Goal: Answer question/provide support: Answer question/provide support

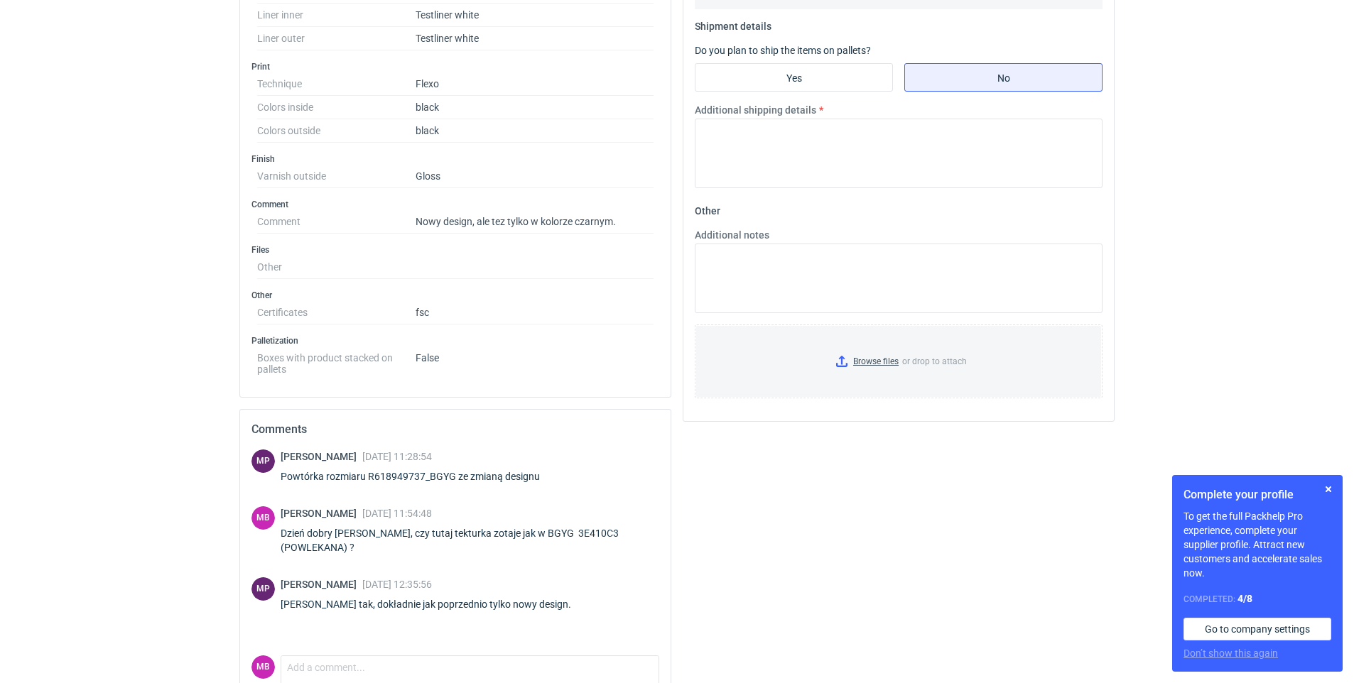
scroll to position [635, 0]
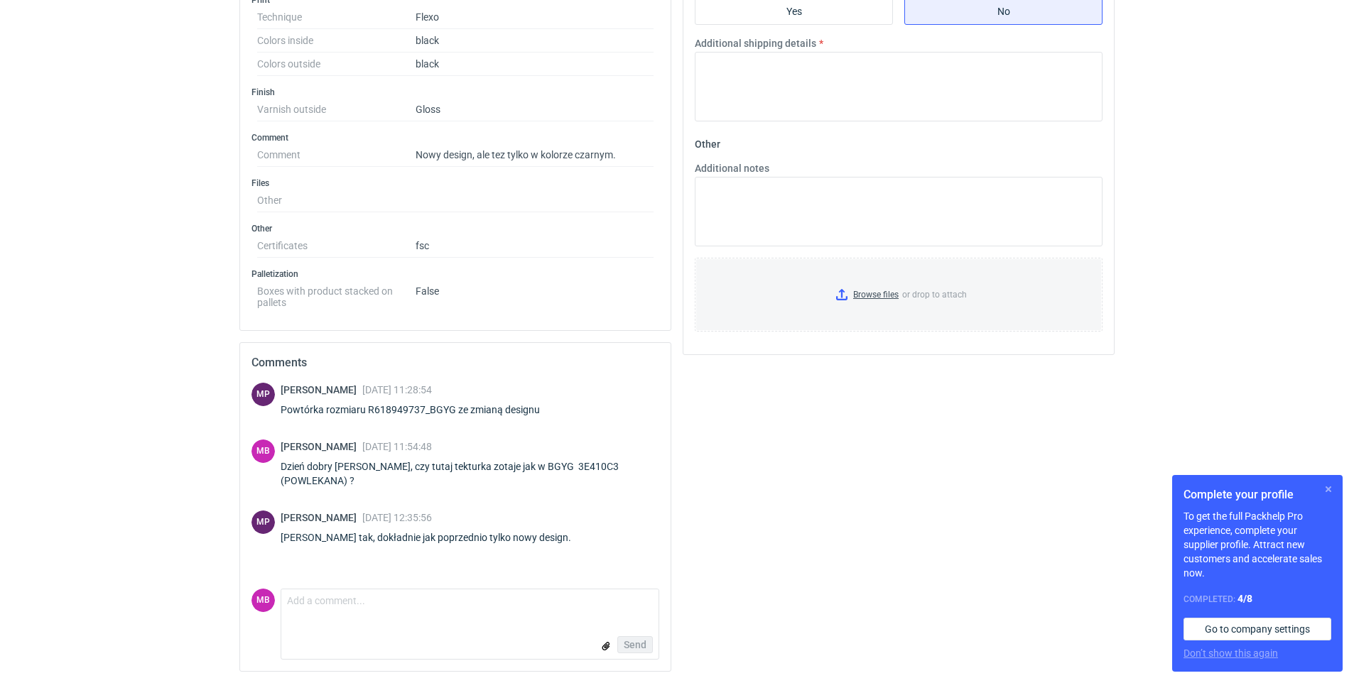
click at [1327, 491] on button "button" at bounding box center [1327, 489] width 17 height 17
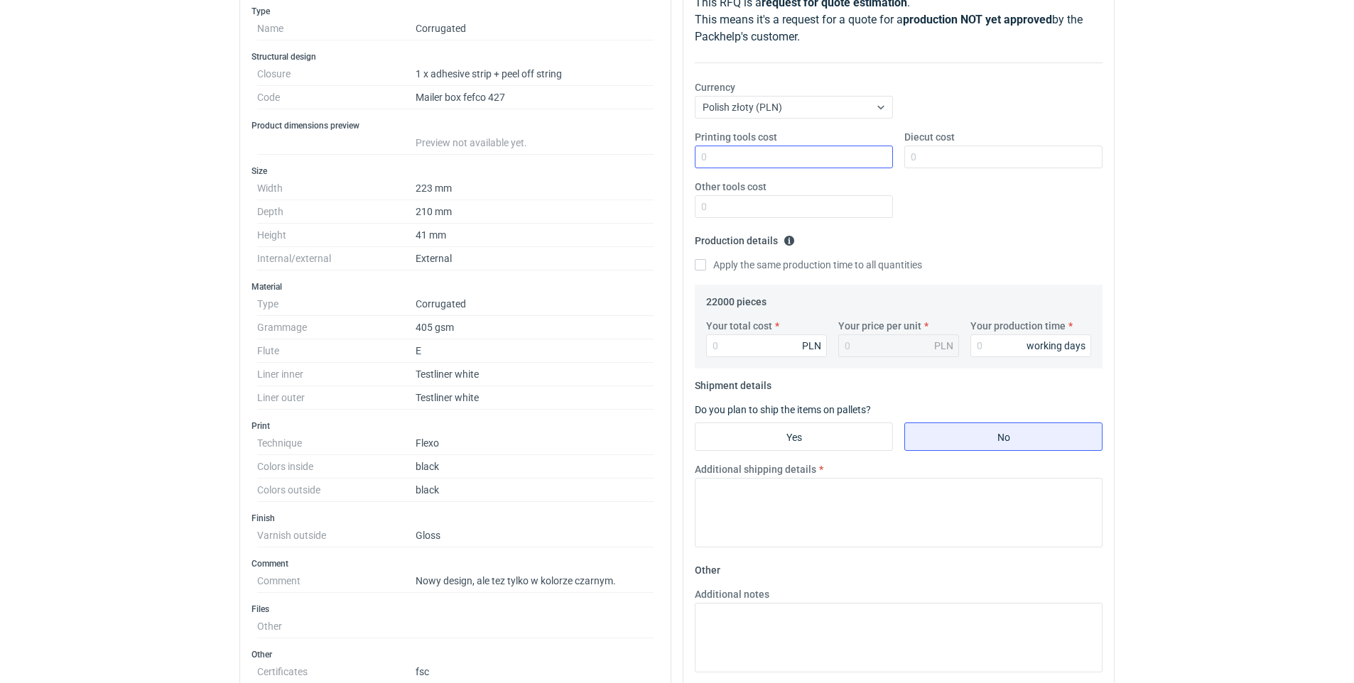
scroll to position [0, 0]
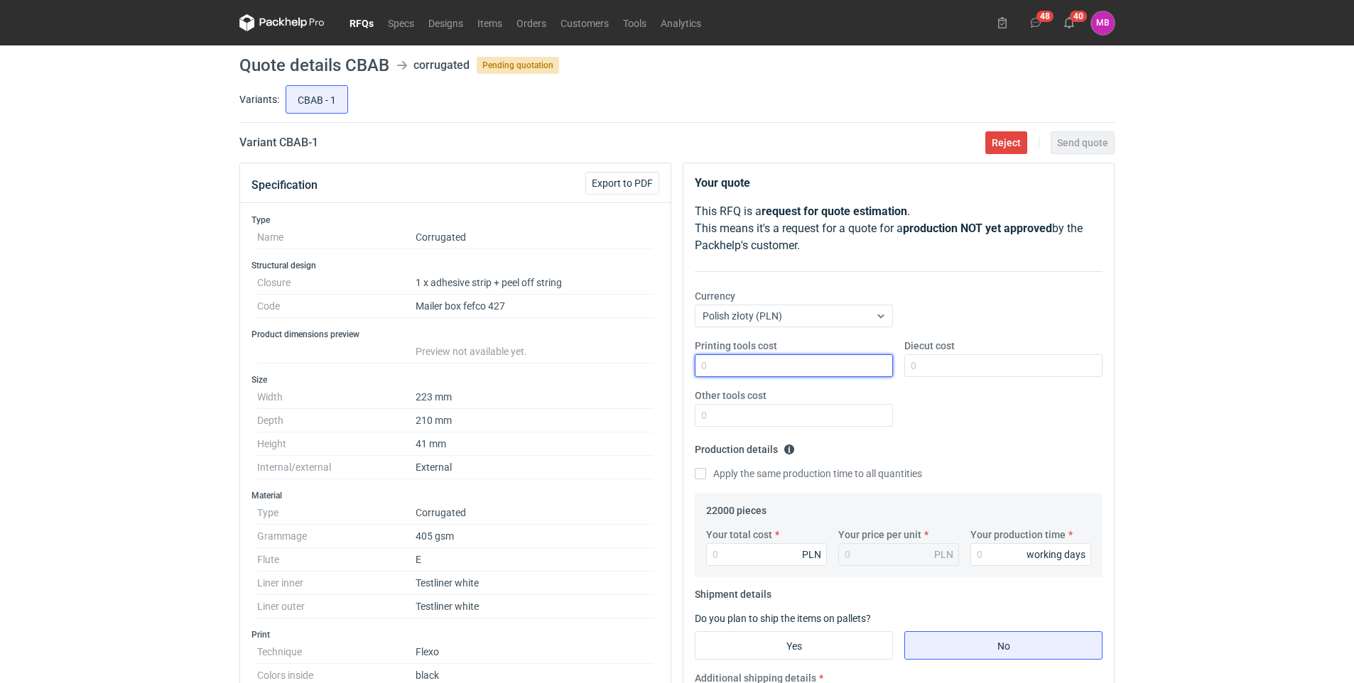
click at [780, 366] on input "Printing tools cost" at bounding box center [794, 365] width 198 height 23
type input "9800"
type input "-"
click at [749, 551] on input "Your total cost" at bounding box center [766, 554] width 121 height 23
type input "26278"
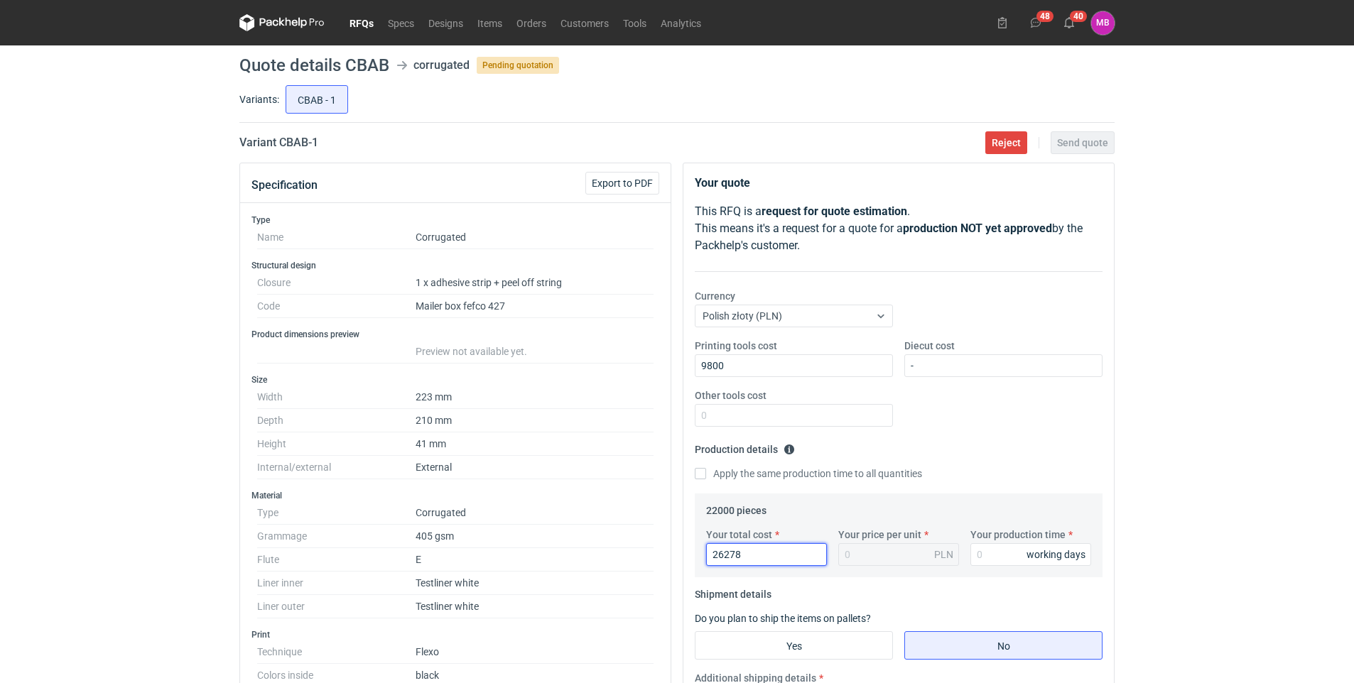
type input "1.19"
type input "26278"
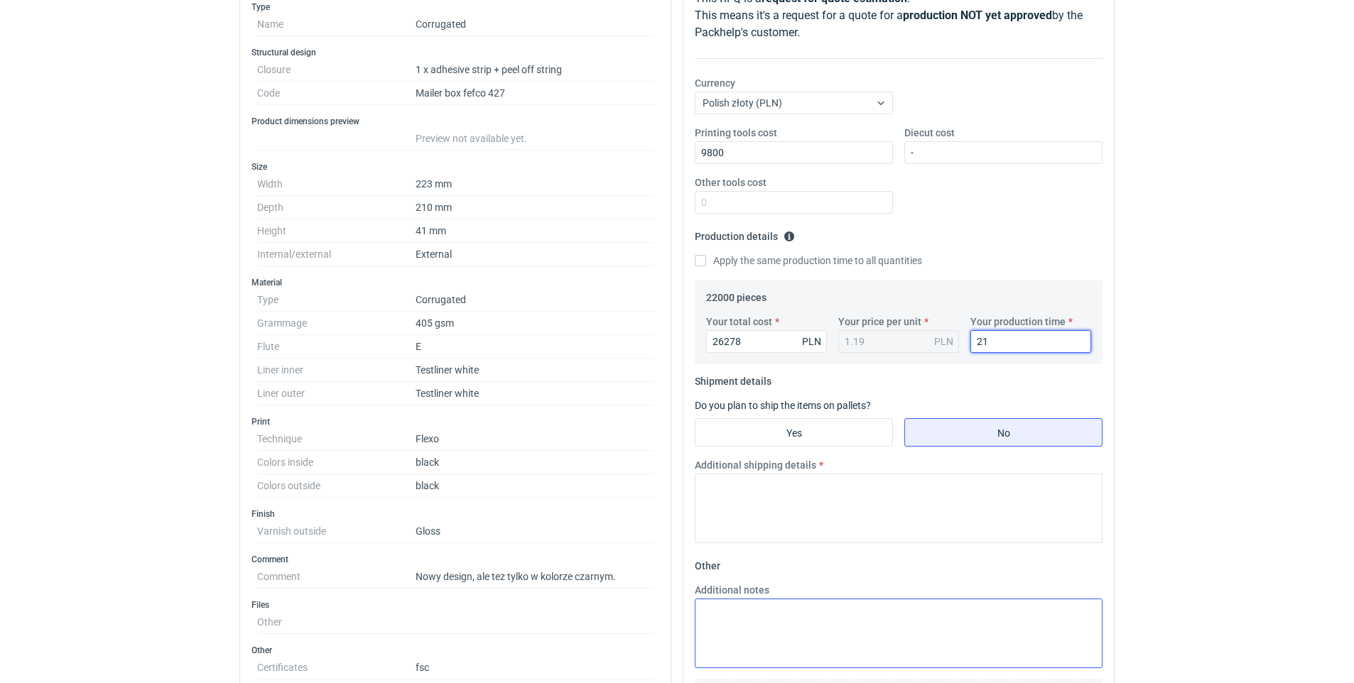
scroll to position [284, 0]
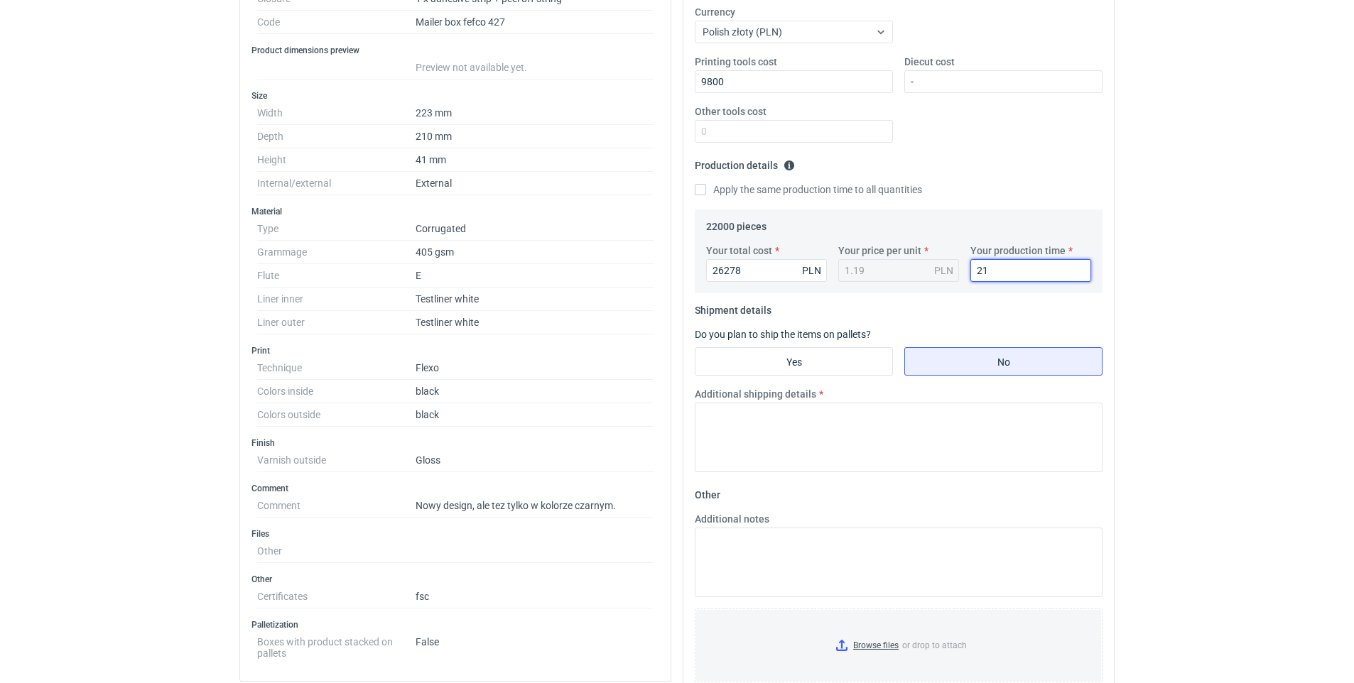
type input "21"
click at [820, 352] on input "Yes" at bounding box center [793, 361] width 197 height 27
radio input "true"
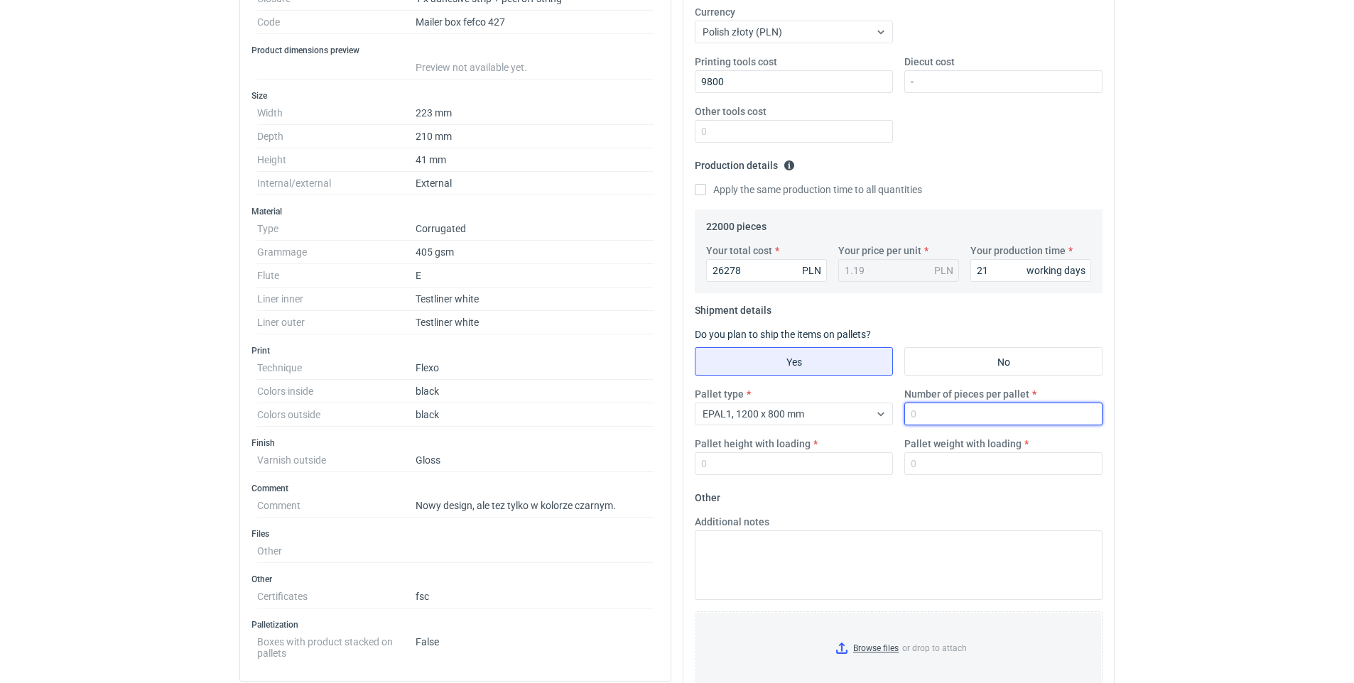
click at [938, 418] on input "Number of pieces per pallet" at bounding box center [1003, 414] width 198 height 23
type input "4440"
click at [785, 462] on input "Pallet height with loading" at bounding box center [794, 463] width 198 height 23
drag, startPoint x: 695, startPoint y: 448, endPoint x: 824, endPoint y: 447, distance: 128.5
click at [824, 447] on div "Pallet height with loading" at bounding box center [793, 456] width 209 height 38
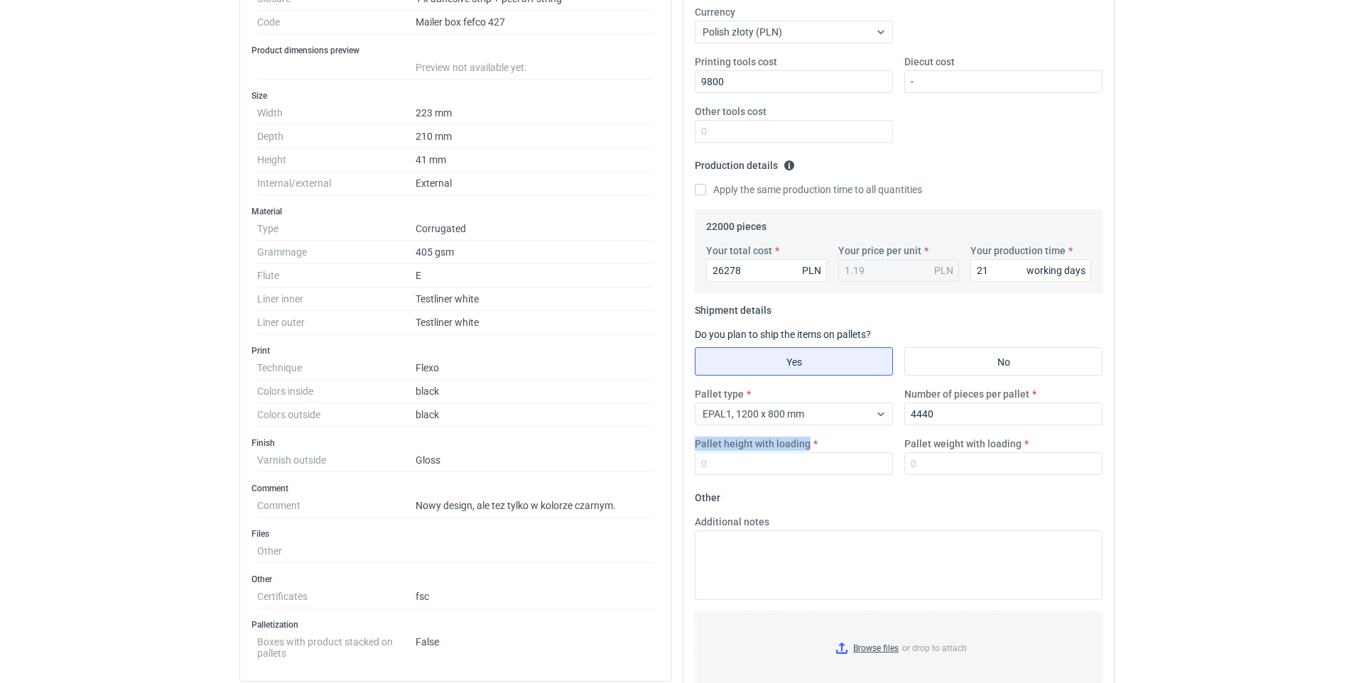
copy label "Pallet height with loading"
click at [797, 463] on input "Pallet height with loading" at bounding box center [794, 463] width 198 height 23
type input "180"
click at [942, 455] on input "Pallet weight with loading" at bounding box center [1003, 463] width 198 height 23
type input "300"
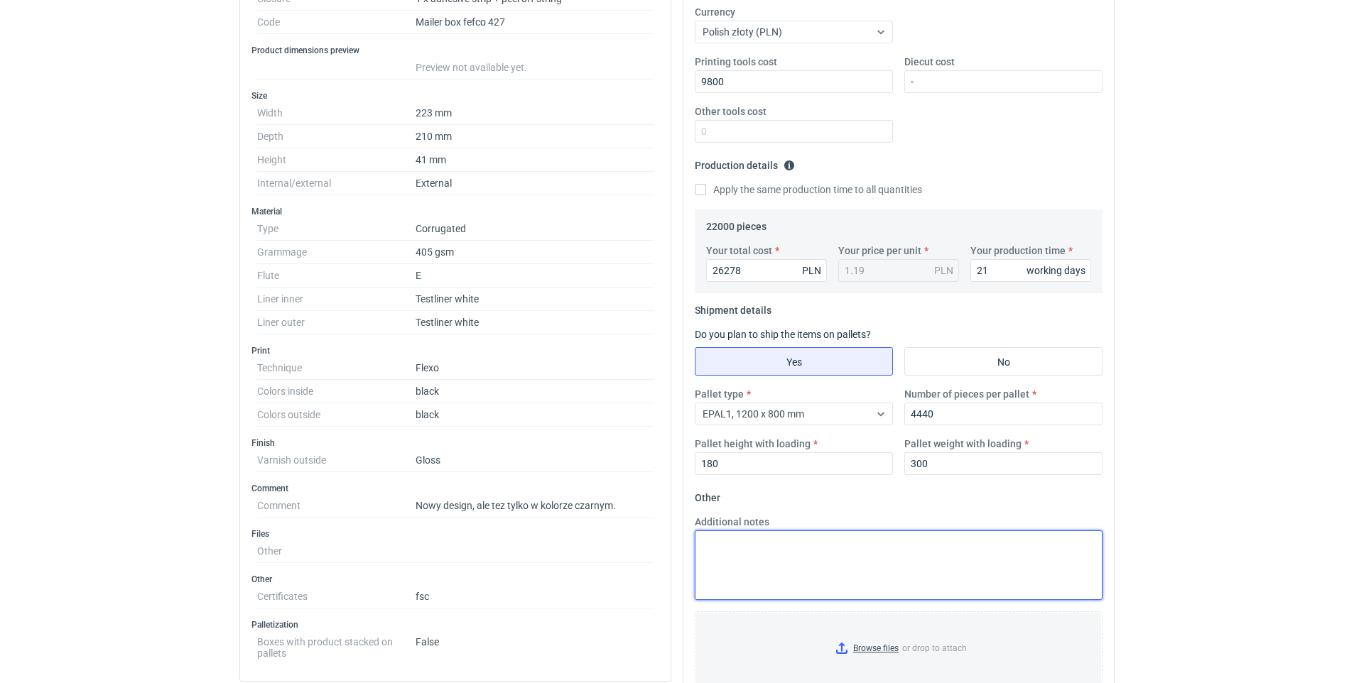
click at [747, 560] on textarea "Additional notes" at bounding box center [899, 565] width 408 height 70
paste textarea "Pallet height with loading"
click at [790, 565] on textarea "exw bez magazynowania, konfa:" at bounding box center [899, 565] width 408 height 70
paste textarea "0000893500"
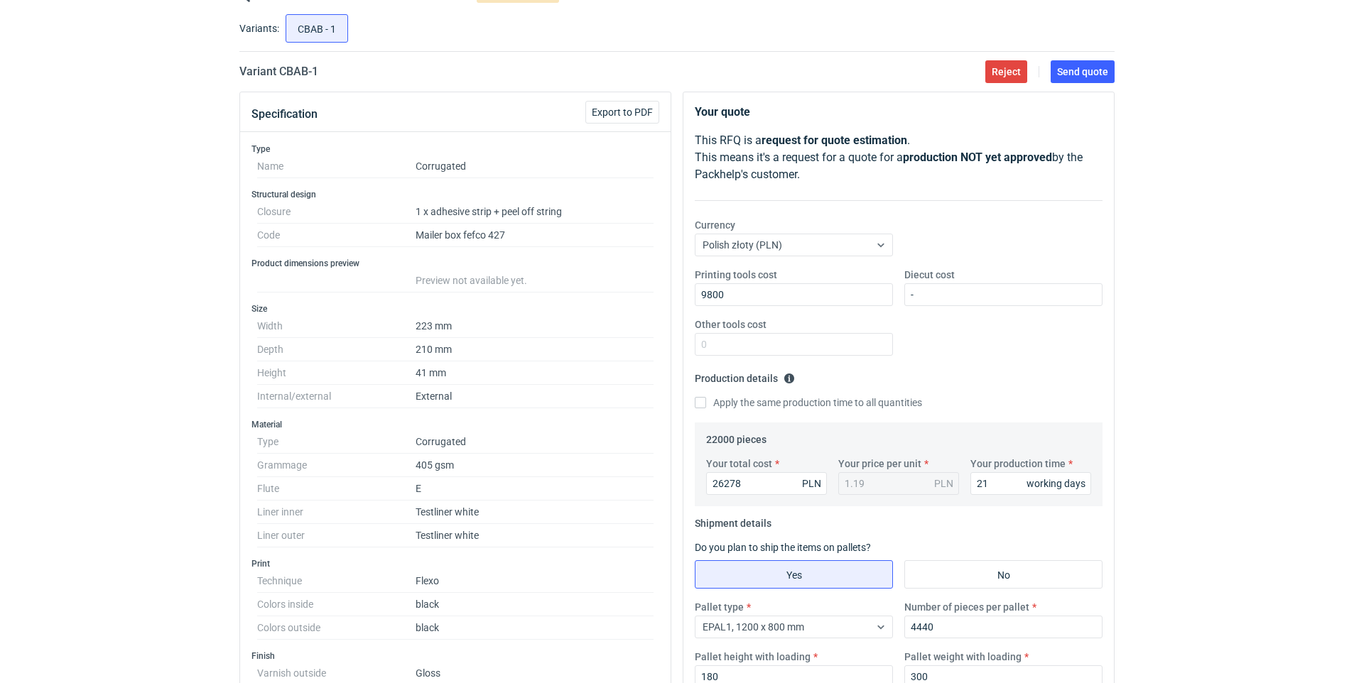
type textarea "exw bez magazynowania, konfa: 0000893500 koszty klisz: 3300zł , 6500zł"
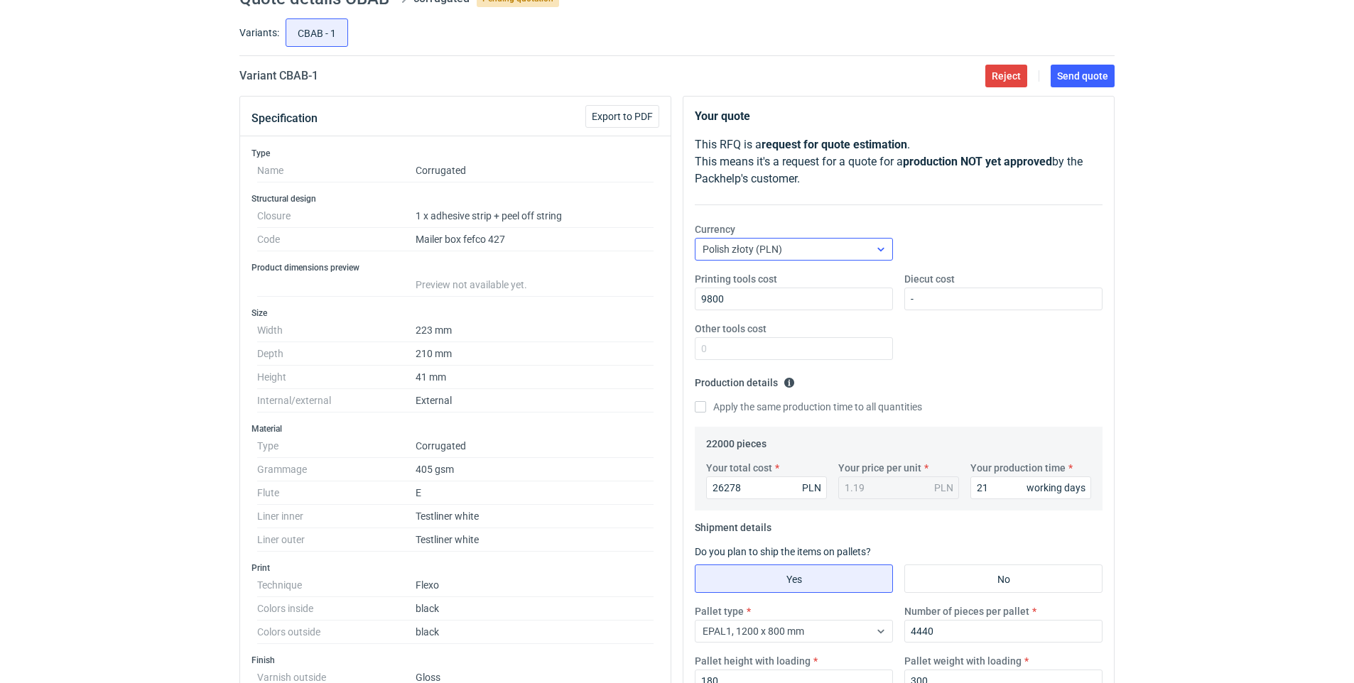
scroll to position [0, 0]
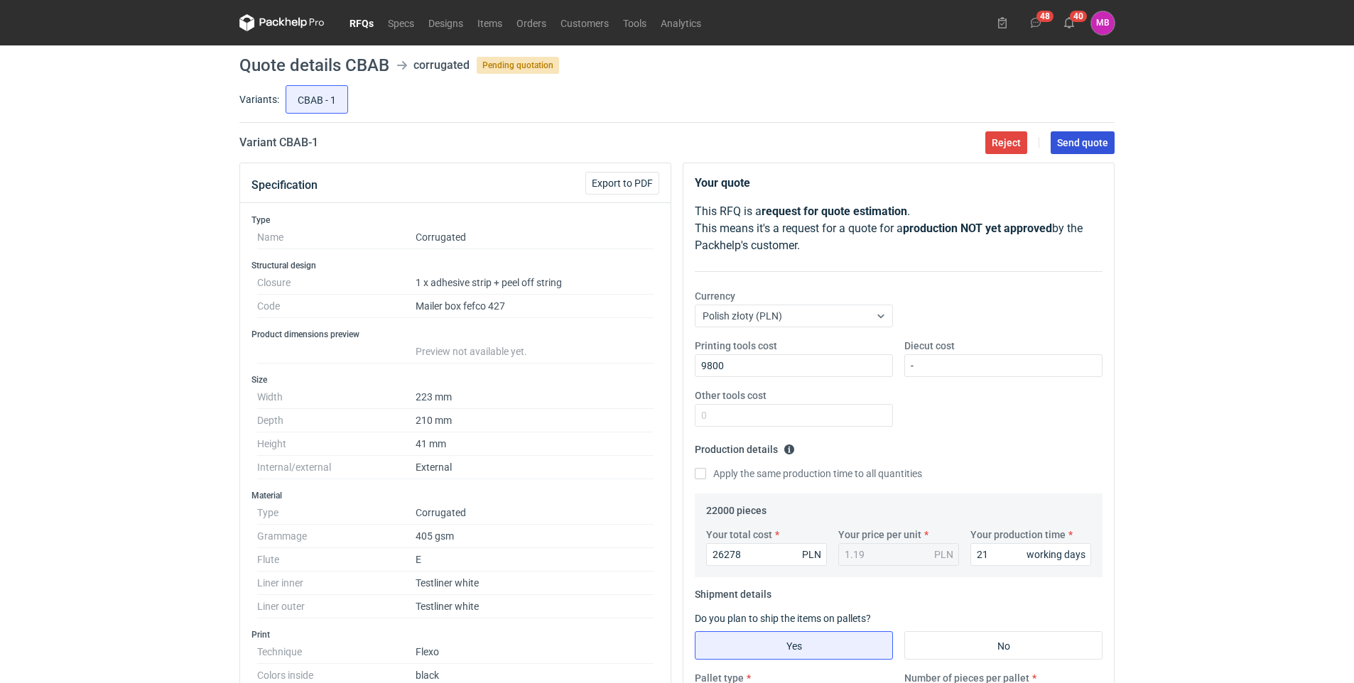
click at [1079, 151] on button "Send quote" at bounding box center [1082, 142] width 64 height 23
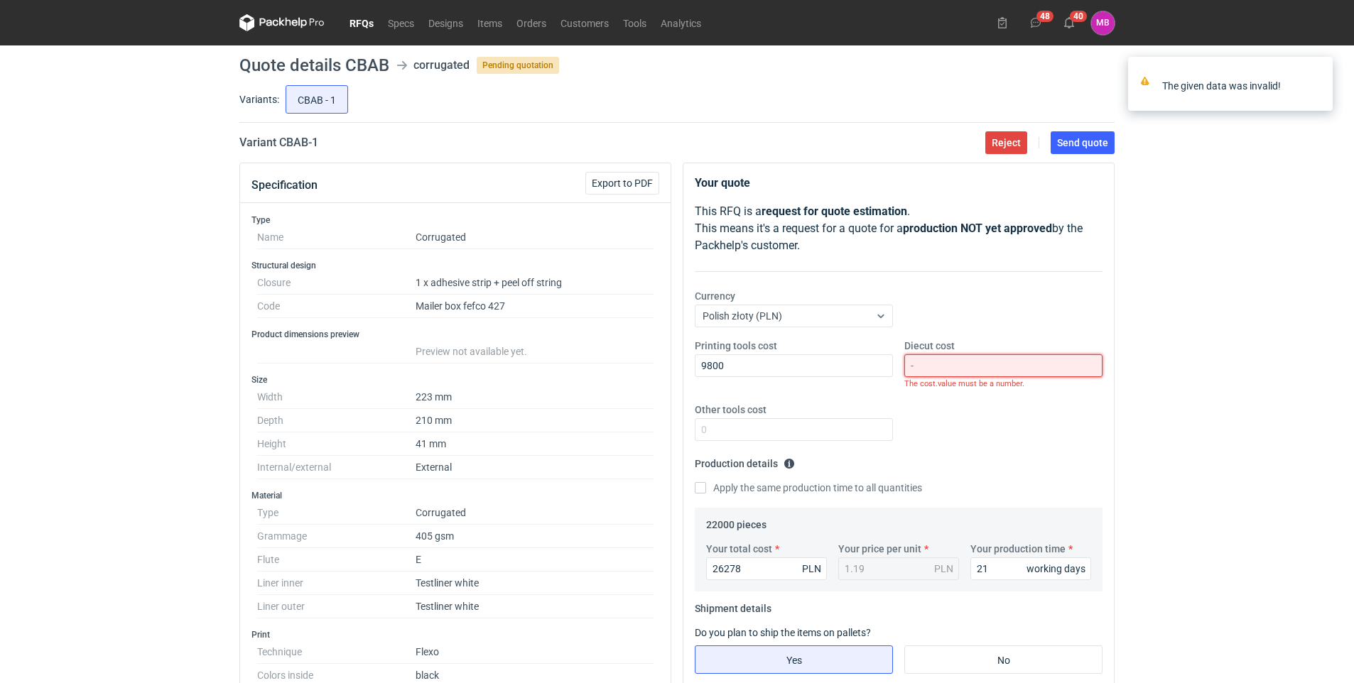
click at [938, 371] on input "-" at bounding box center [1003, 365] width 198 height 23
drag, startPoint x: 935, startPoint y: 366, endPoint x: 889, endPoint y: 364, distance: 46.2
click at [890, 364] on div "Printing tools cost 9800 Diecut cost - The cost.value must be a number. Other t…" at bounding box center [898, 396] width 419 height 114
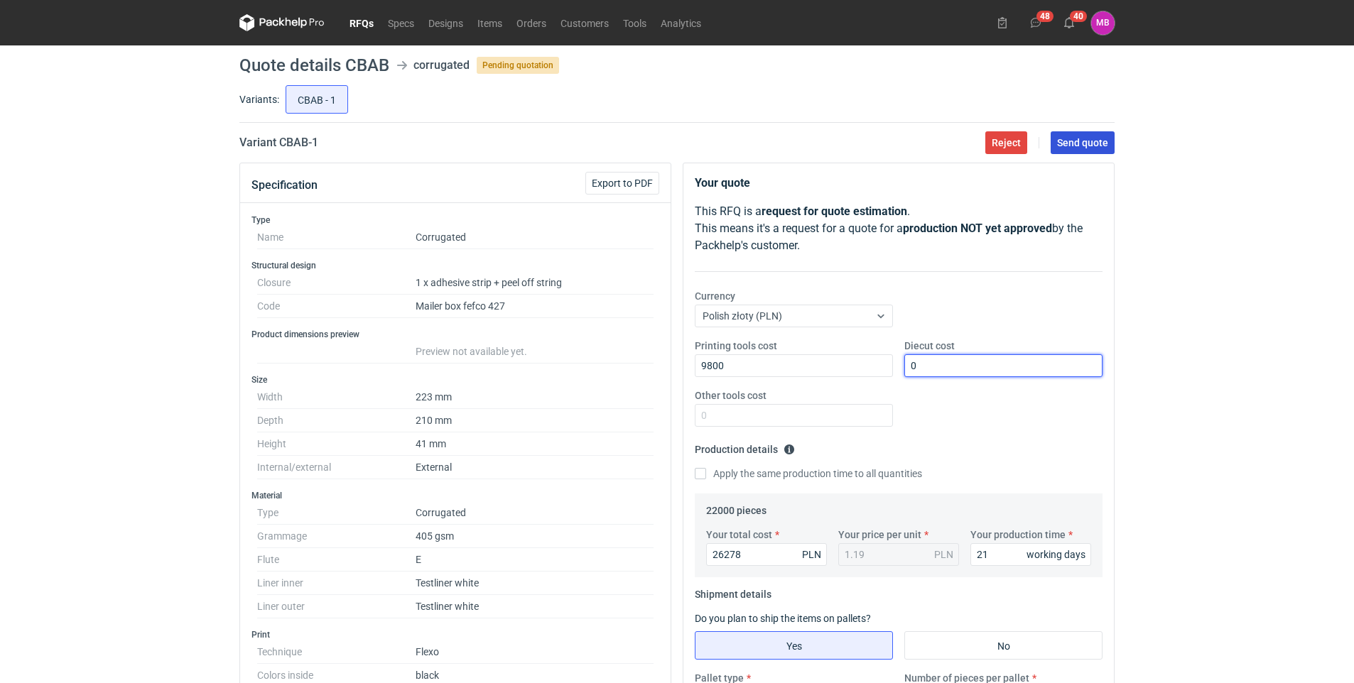
type input "0"
click at [1067, 140] on span "Send quote" at bounding box center [1082, 143] width 51 height 10
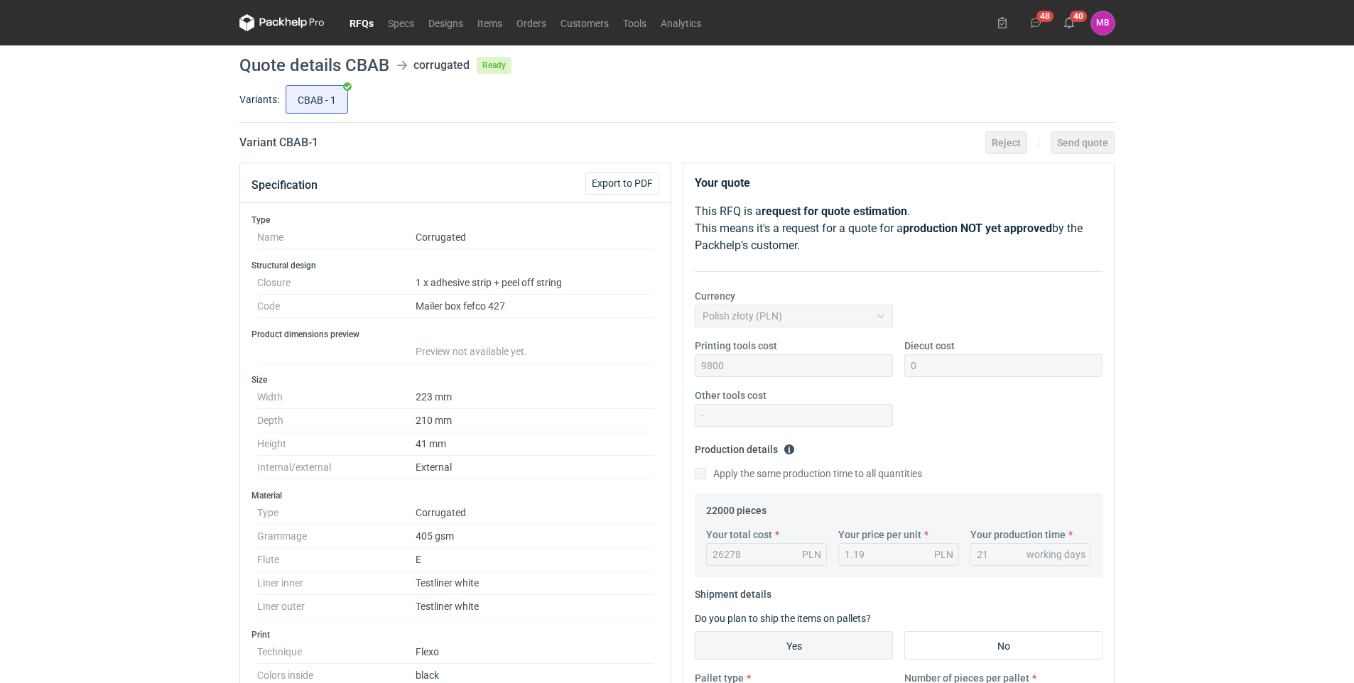
click at [359, 18] on link "RFQs" at bounding box center [361, 22] width 38 height 17
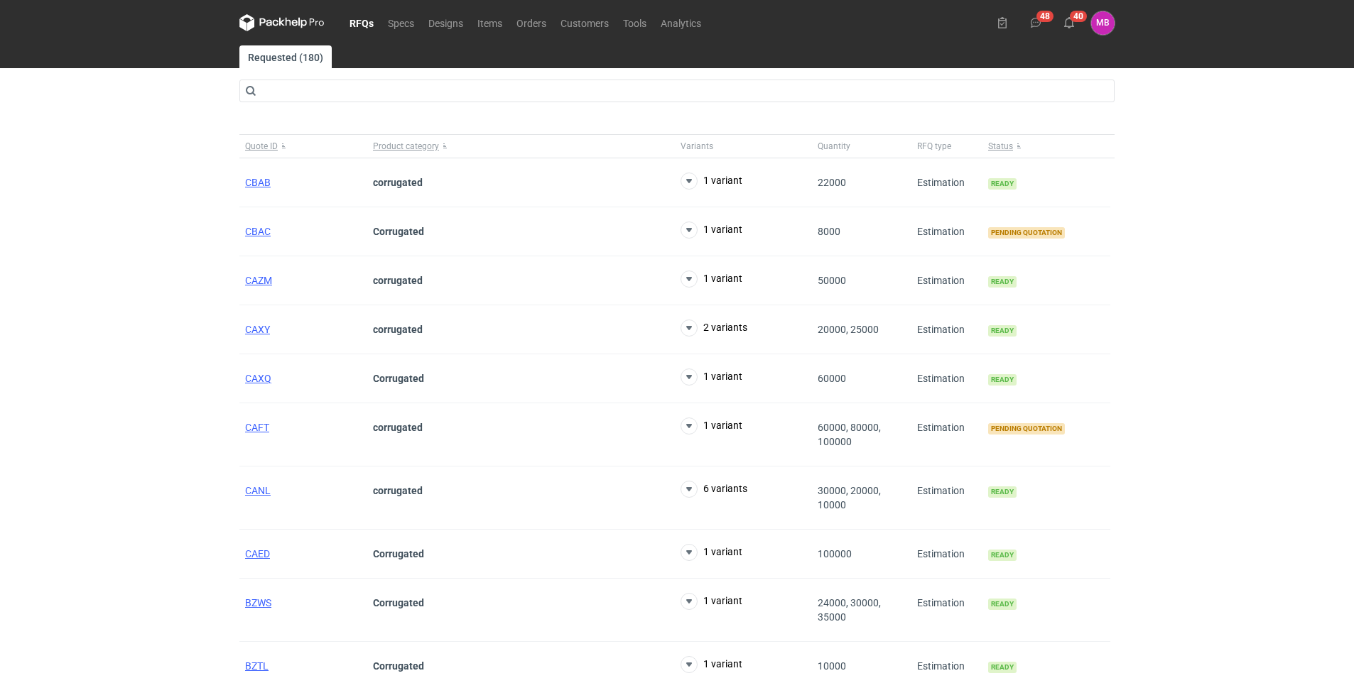
click at [363, 21] on link "RFQs" at bounding box center [361, 22] width 38 height 17
click at [263, 234] on span "CBAC" at bounding box center [258, 231] width 26 height 11
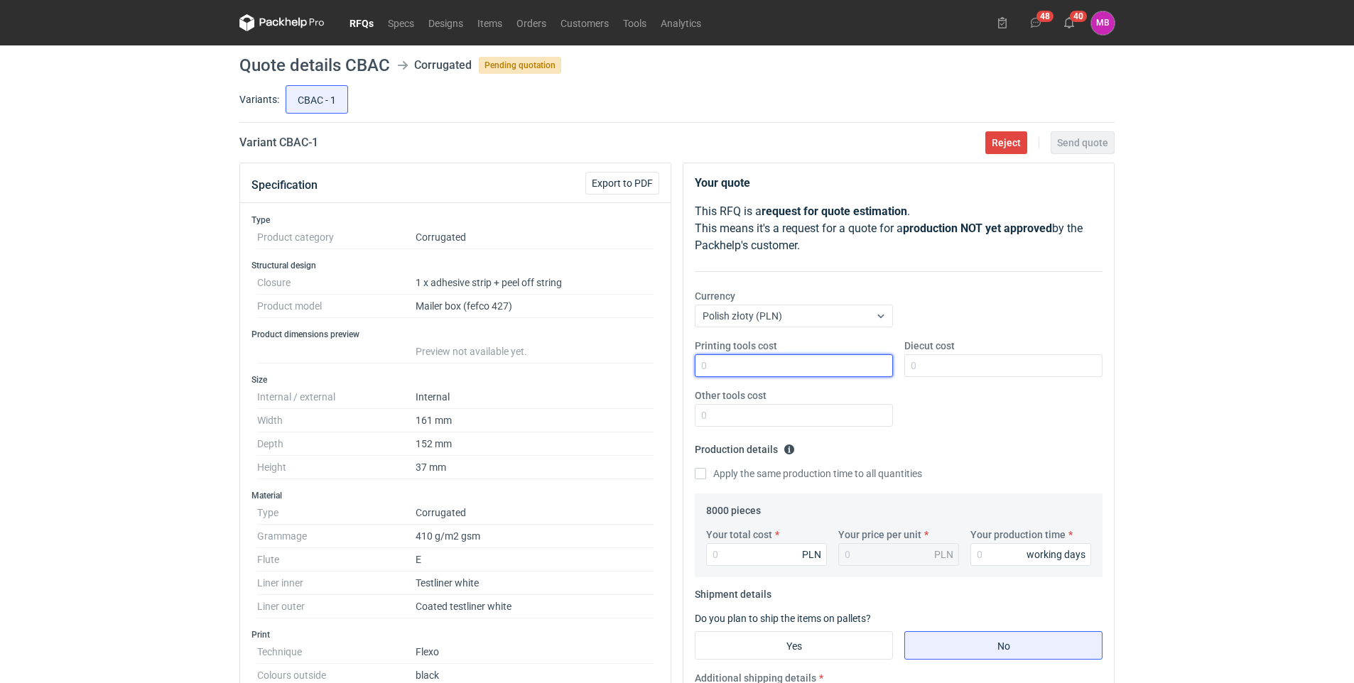
click at [776, 365] on input "Printing tools cost" at bounding box center [794, 365] width 198 height 23
type input "7200"
click at [945, 361] on input "Diecut cost" at bounding box center [1003, 365] width 198 height 23
type input "0"
drag, startPoint x: 764, startPoint y: 415, endPoint x: 775, endPoint y: 426, distance: 15.6
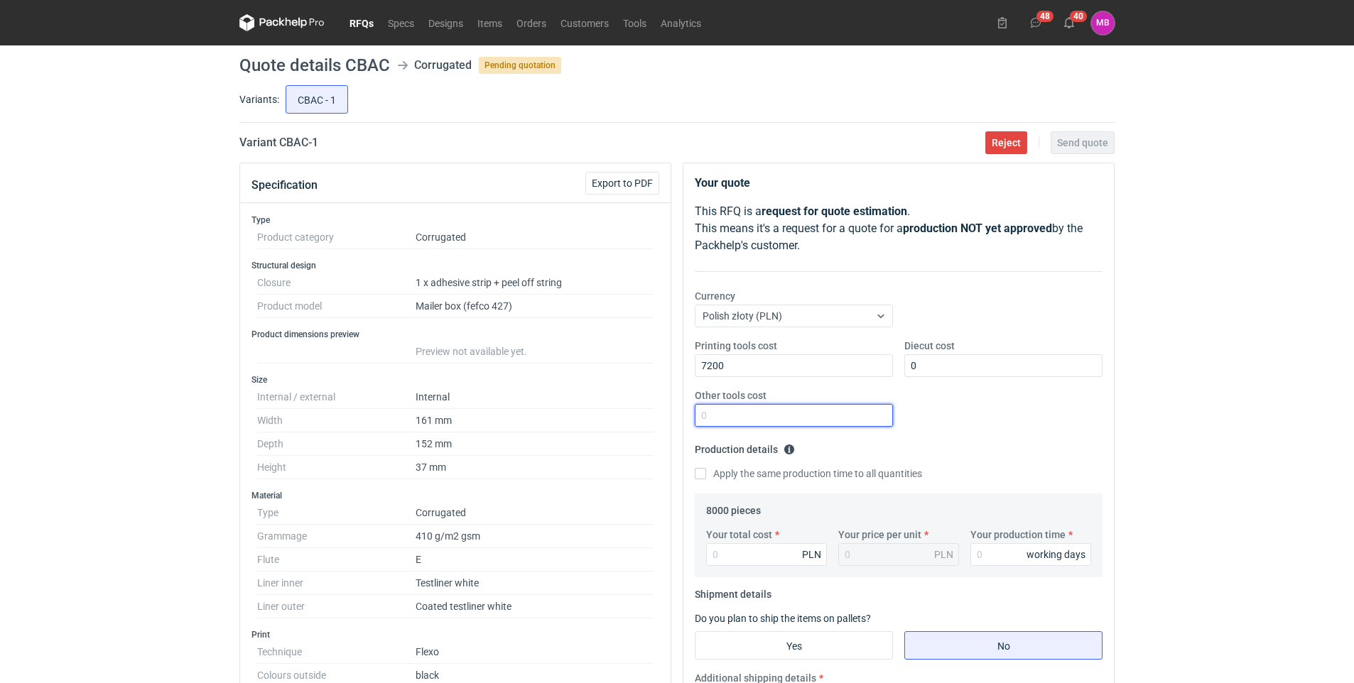
click at [763, 415] on input "Other tools cost" at bounding box center [794, 415] width 198 height 23
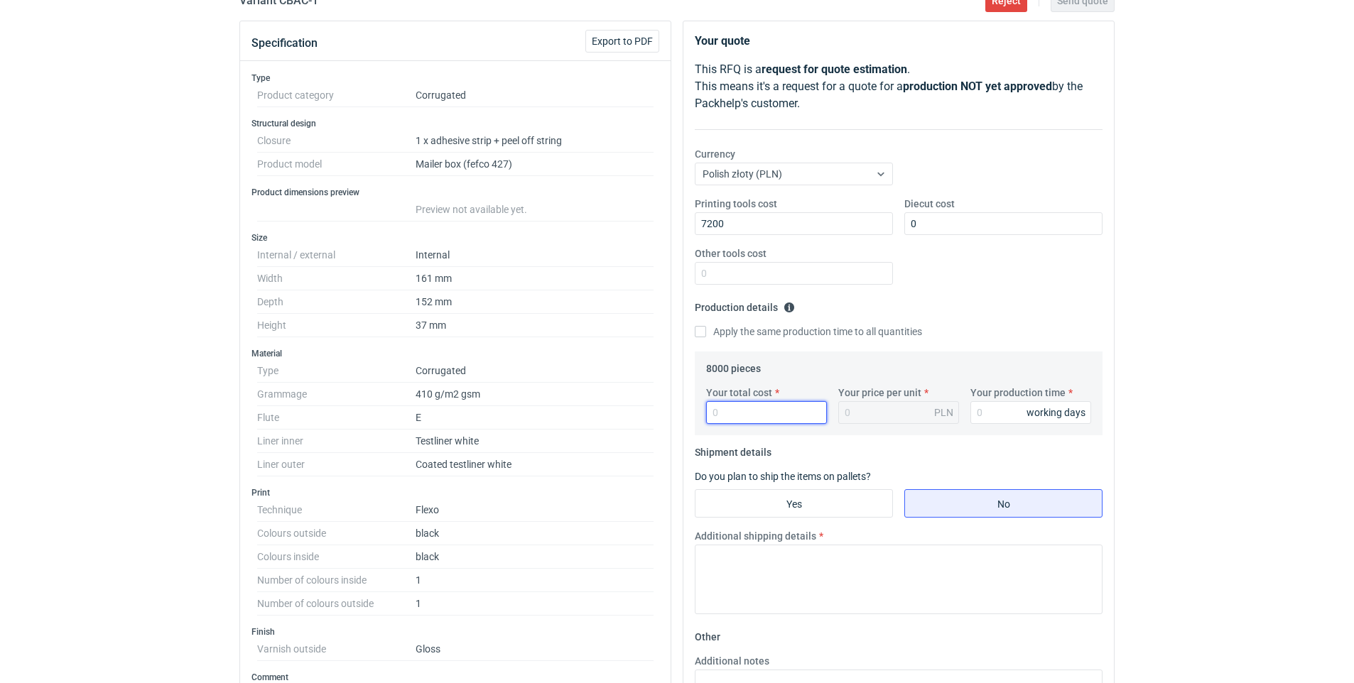
click at [741, 411] on input "Your total cost" at bounding box center [766, 412] width 121 height 23
type input "10972"
type input "1.37"
type input "10972.35"
type input "3"
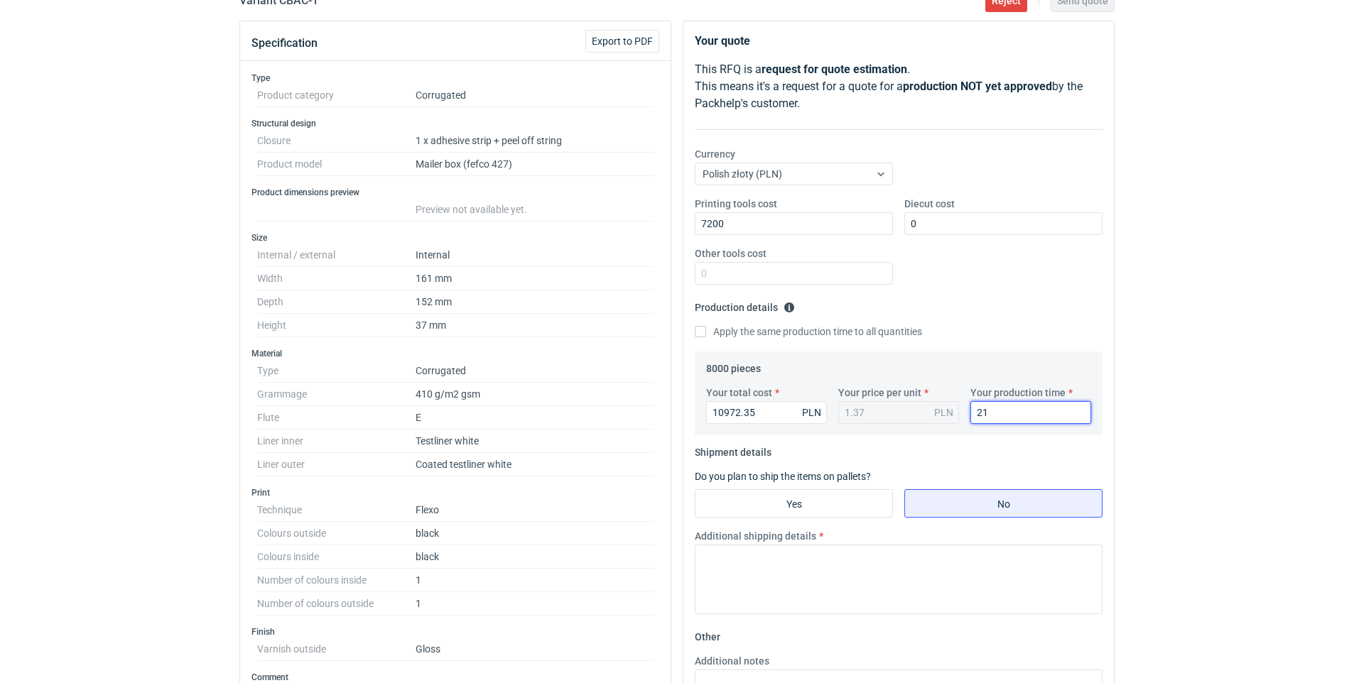
type input "21"
click at [1031, 277] on div "Printing tools cost 7200 Diecut cost 0 Other tools cost" at bounding box center [898, 246] width 419 height 99
drag, startPoint x: 952, startPoint y: 410, endPoint x: 928, endPoint y: 410, distance: 24.1
click at [928, 410] on div "Your total cost 10972.35 PLN Your price per unit 1.37 PLN Your production time …" at bounding box center [898, 411] width 396 height 50
drag, startPoint x: 767, startPoint y: 410, endPoint x: 655, endPoint y: 422, distance: 112.1
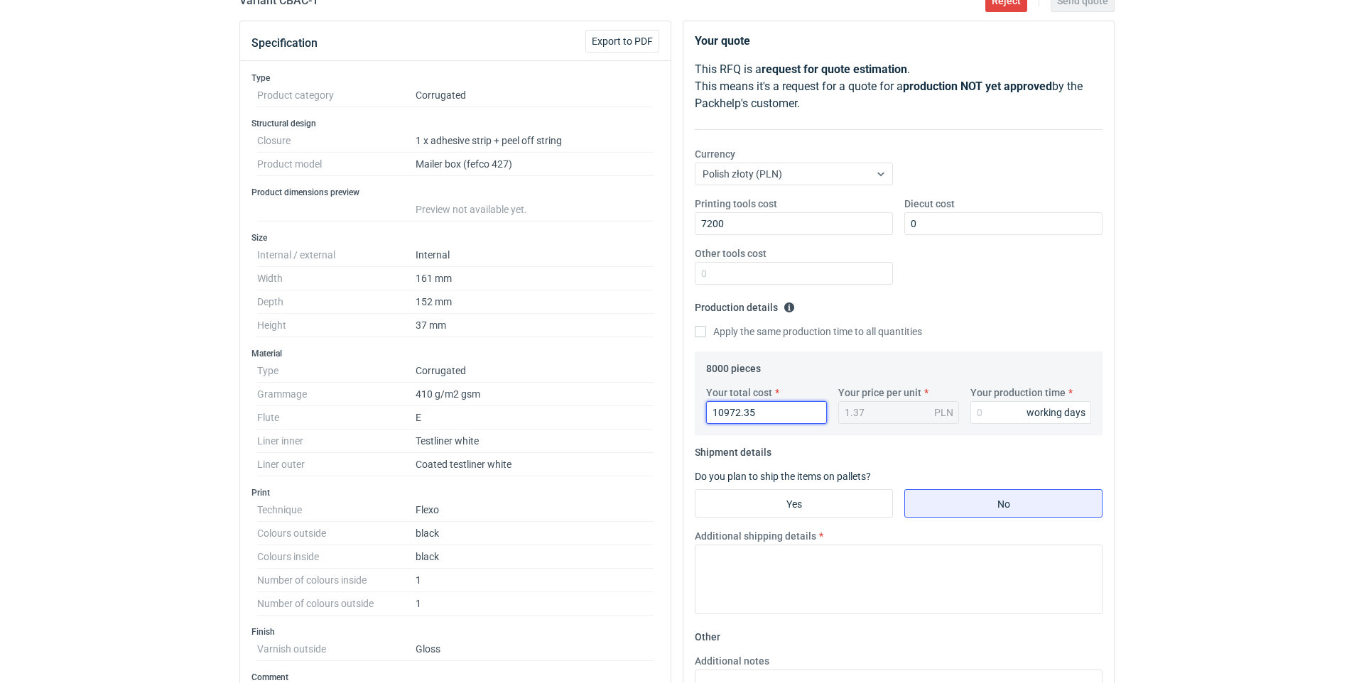
click at [655, 422] on div "Specification Export to PDF Type Product category Corrugated Structural design …" at bounding box center [677, 651] width 886 height 1260
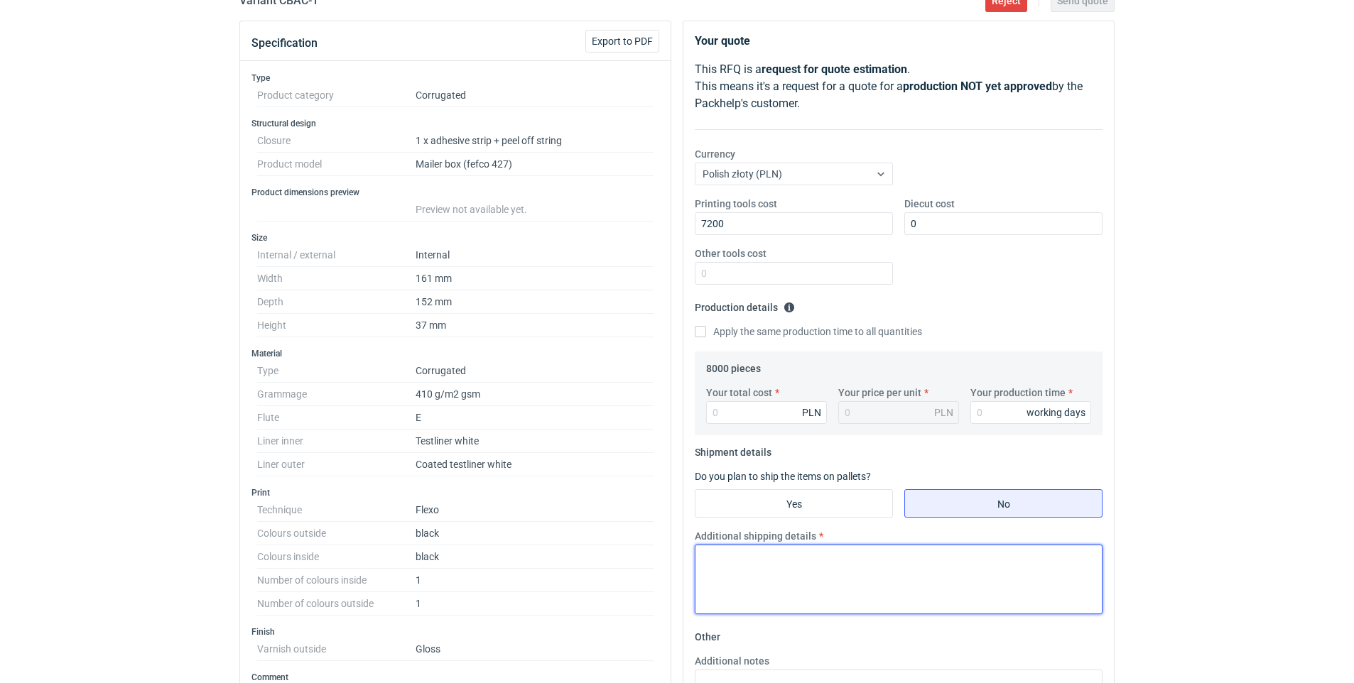
click at [783, 558] on textarea "Additional shipping details" at bounding box center [899, 580] width 408 height 70
type textarea "k"
click at [758, 574] on textarea "Bez magazynowania exw konf:" at bounding box center [899, 580] width 408 height 70
paste textarea "0000893460"
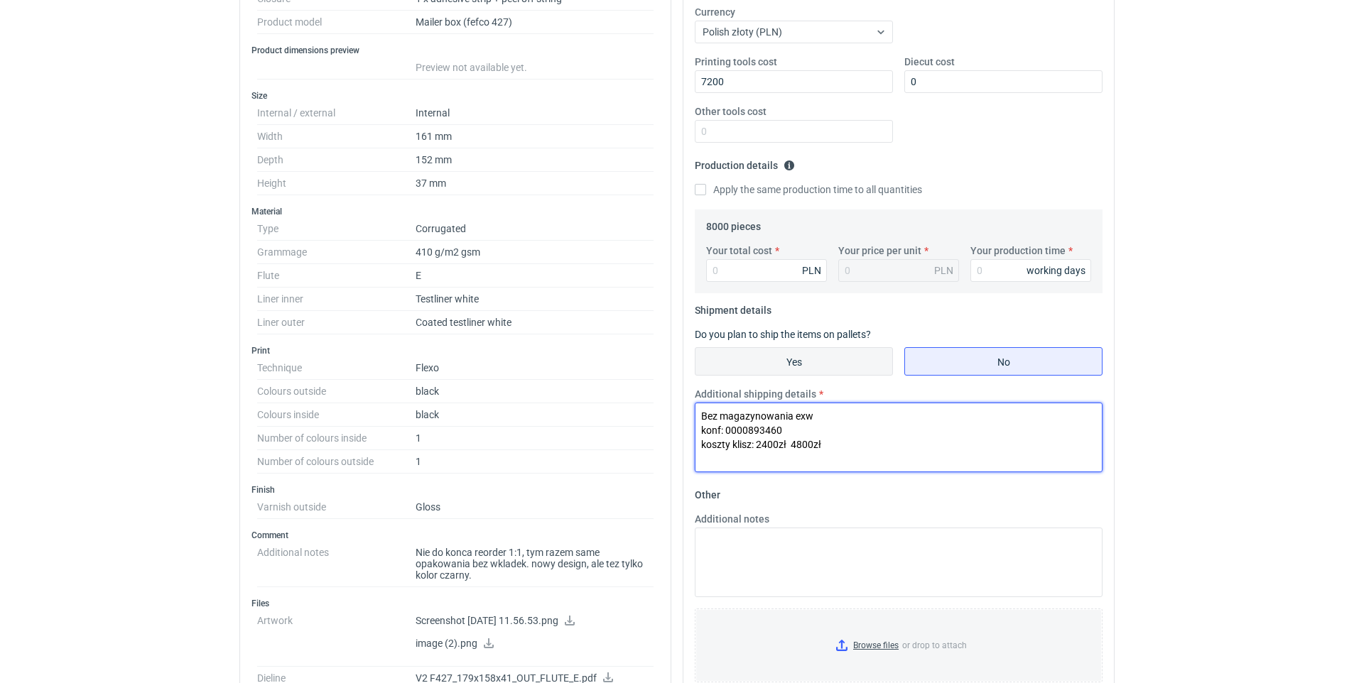
type textarea "Bez magazynowania exw konf: 0000893460 koszty klisz: 2400zł 4800zł"
click at [842, 354] on input "Yes" at bounding box center [793, 361] width 197 height 27
radio input "true"
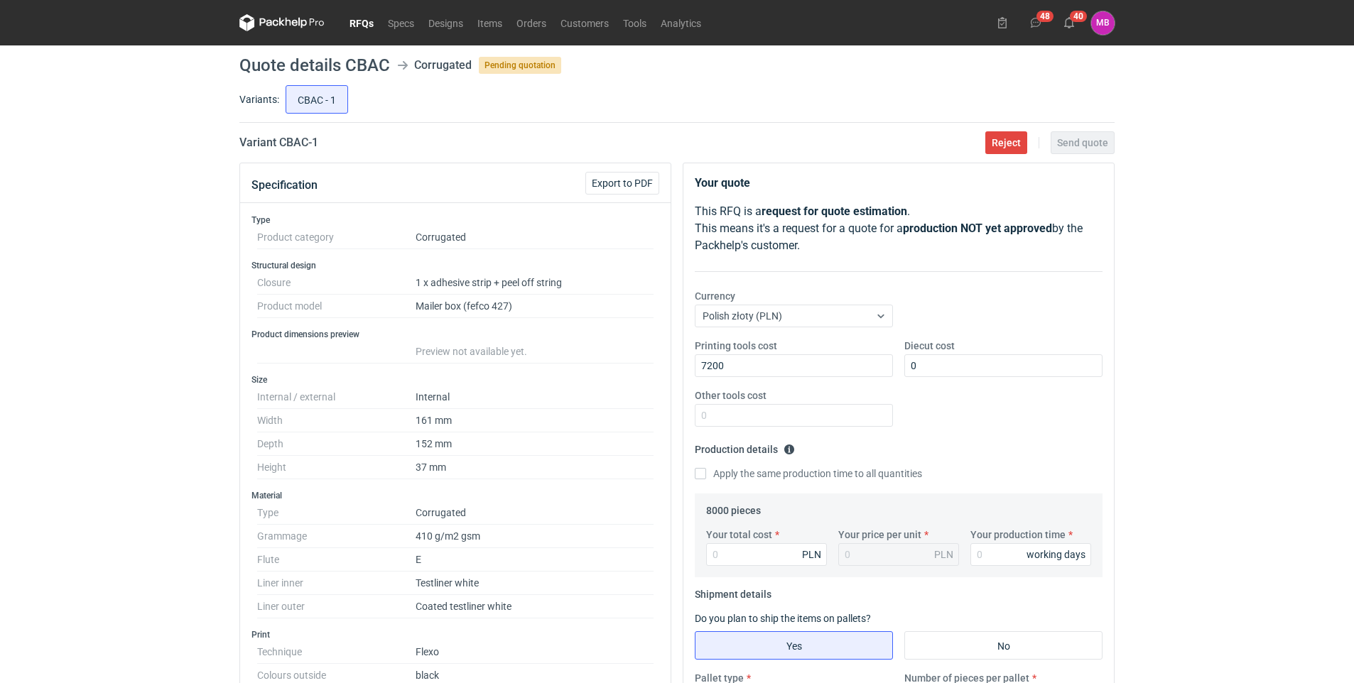
scroll to position [213, 0]
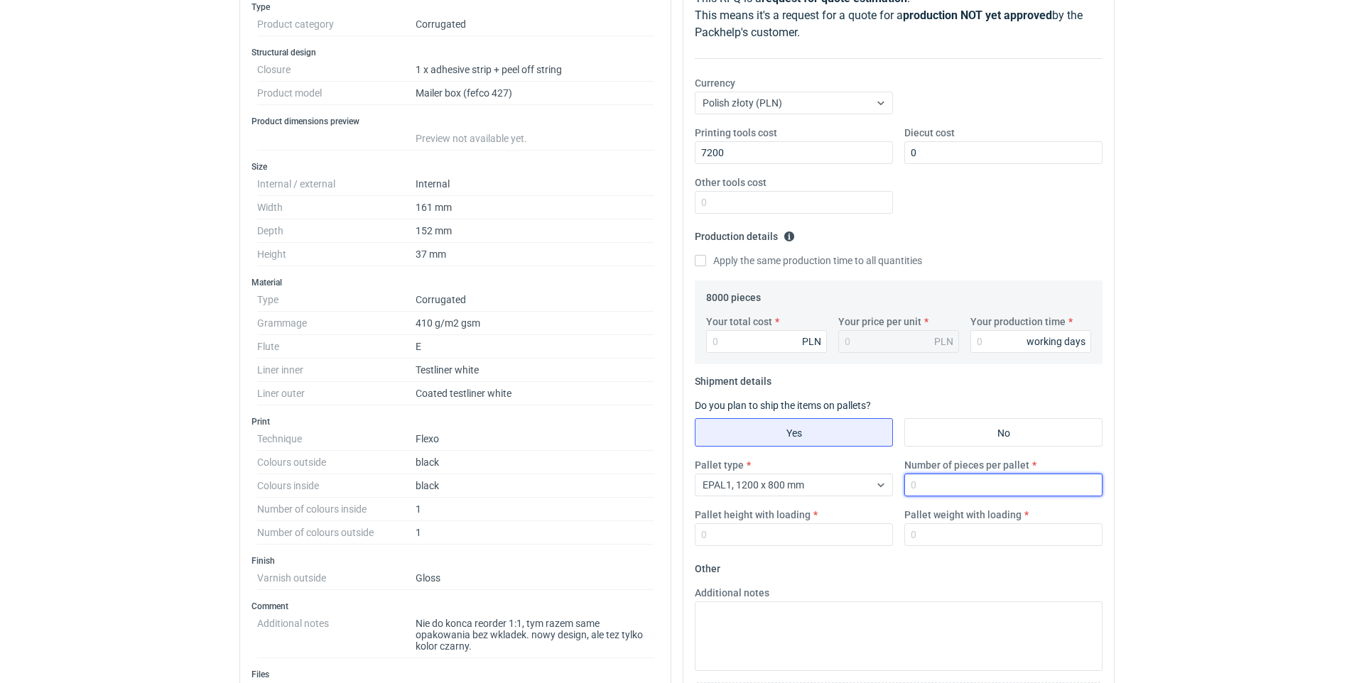
click at [945, 477] on input "Number of pieces per pallet" at bounding box center [1003, 485] width 198 height 23
type input "5550"
click at [800, 532] on input "Pallet height with loading" at bounding box center [794, 534] width 198 height 23
type input "180"
click at [985, 543] on input "Pallet weight with loading" at bounding box center [1003, 534] width 198 height 23
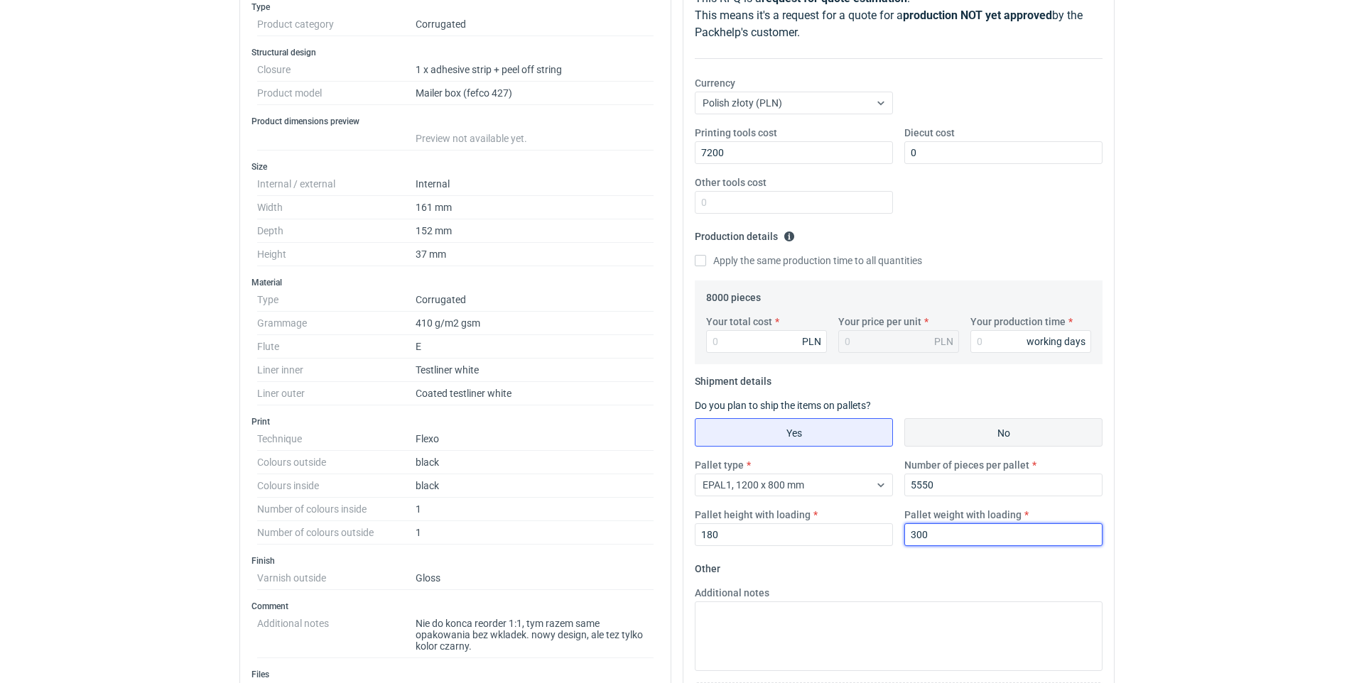
type input "300"
click at [976, 432] on input "No" at bounding box center [1003, 432] width 197 height 27
radio input "true"
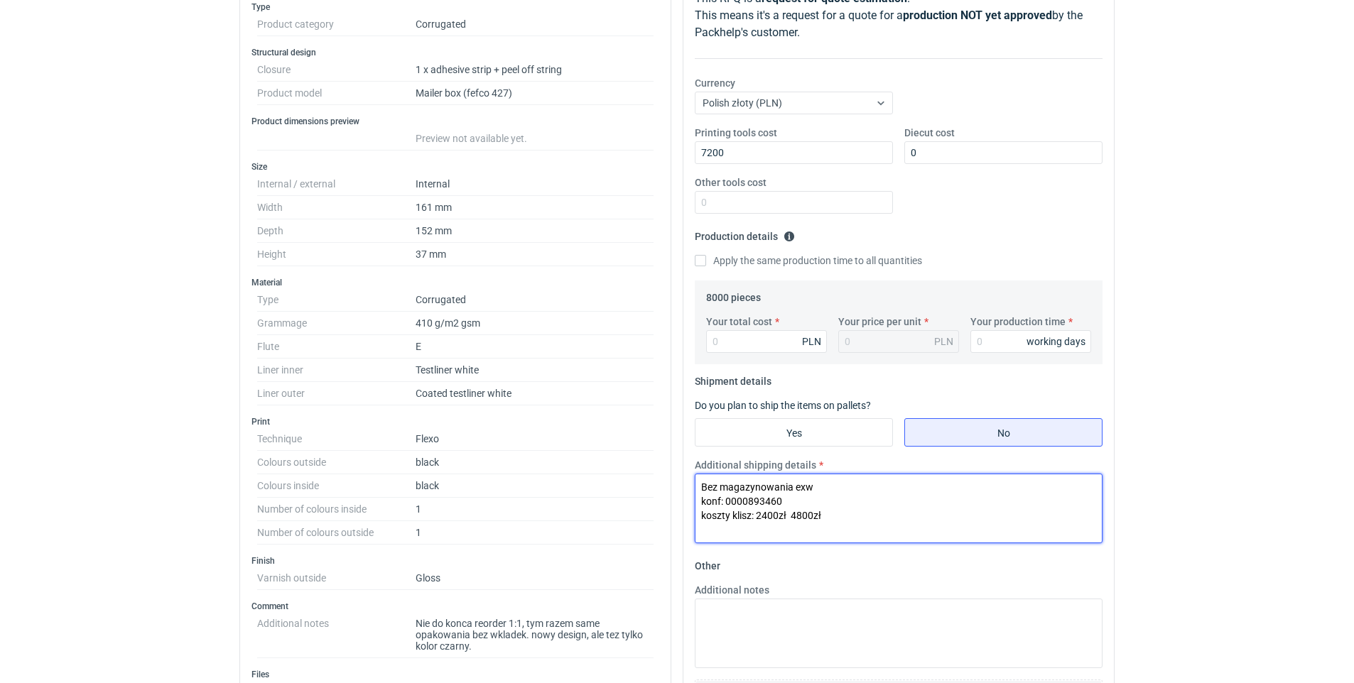
drag, startPoint x: 839, startPoint y: 518, endPoint x: 682, endPoint y: 469, distance: 164.4
click at [682, 469] on div "Your quote This RFQ is a request for quote estimation . This means it's a reque…" at bounding box center [898, 363] width 432 height 827
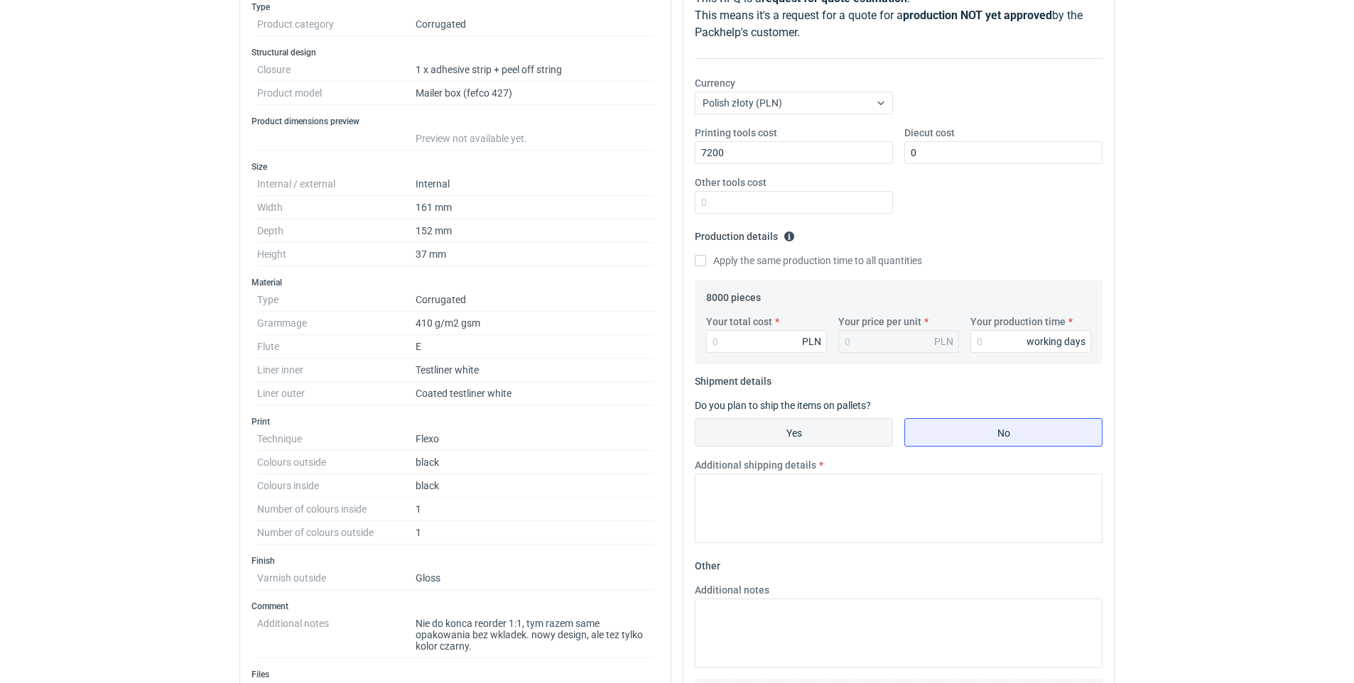
click at [805, 428] on input "Yes" at bounding box center [793, 432] width 197 height 27
radio input "true"
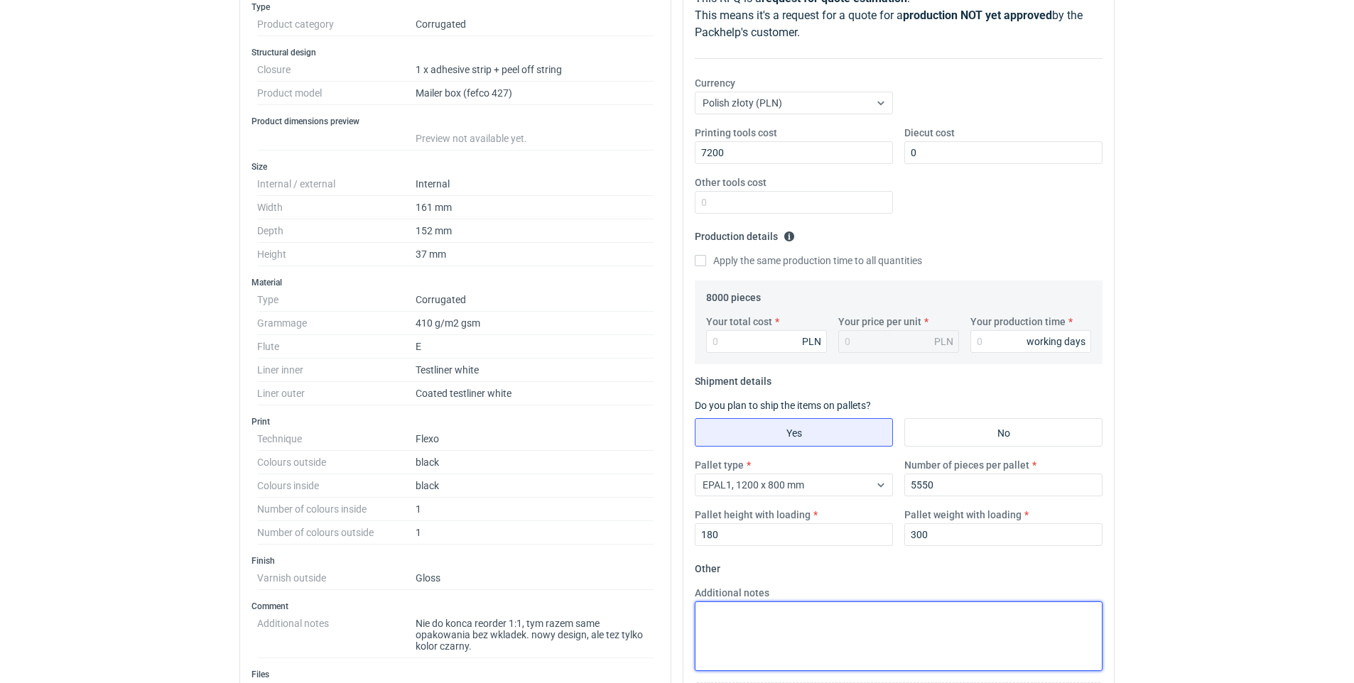
click at [772, 612] on textarea "Additional notes" at bounding box center [899, 636] width 408 height 70
paste textarea "Bez magazynowania exw konf: 0000893460 koszty klisz: 2400zł 4800zł"
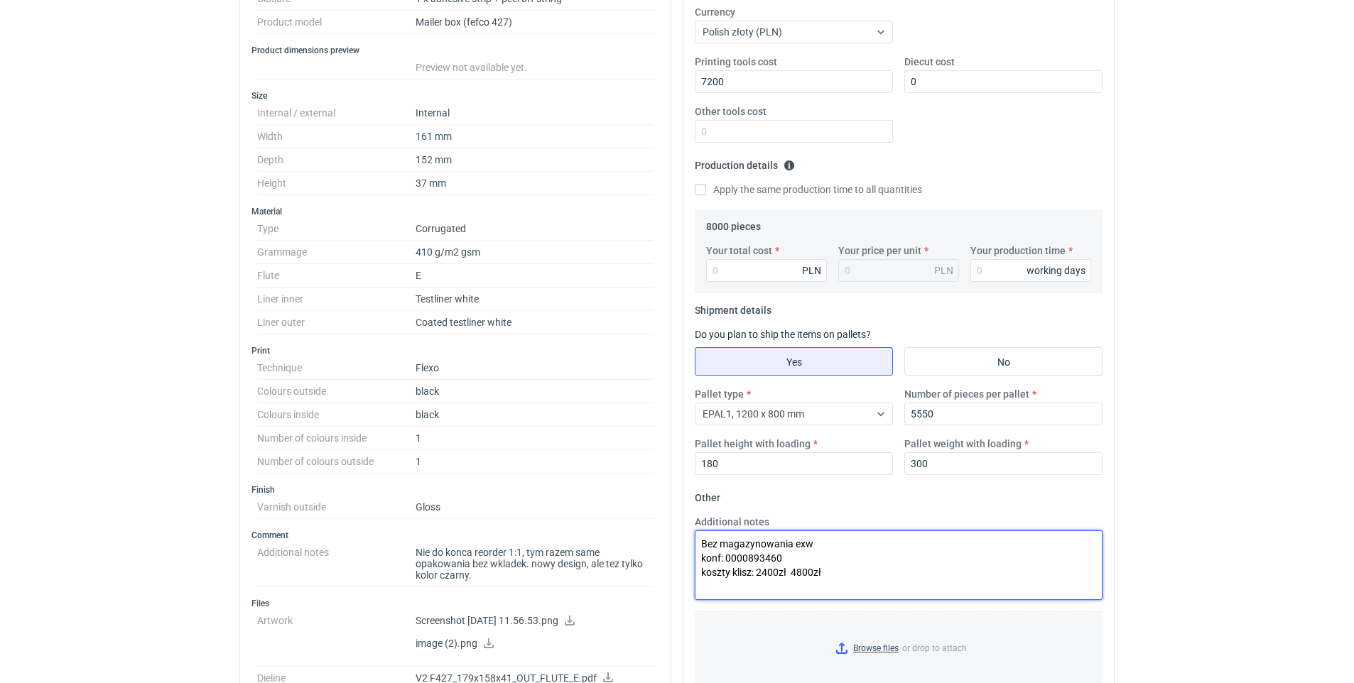
scroll to position [497, 0]
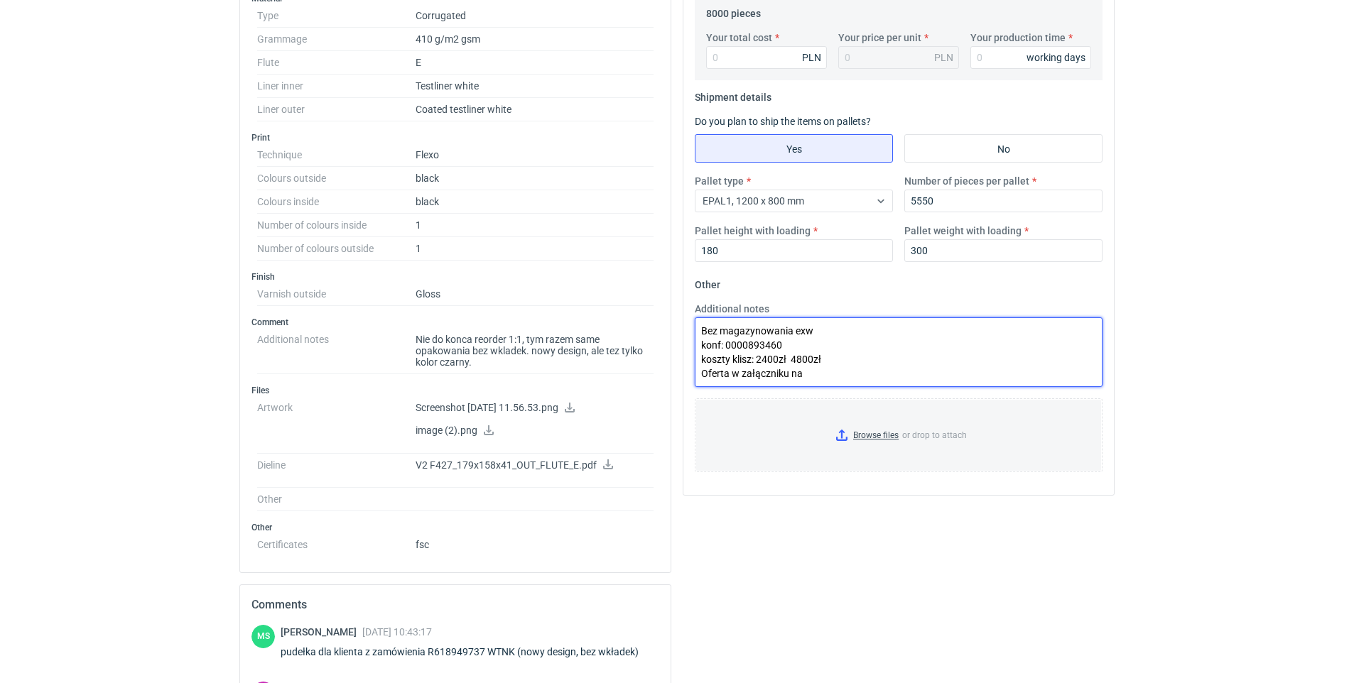
click at [837, 379] on textarea "Bez magazynowania exw konf: 0000893460 koszty klisz: 2400zł 4800zł Oferta w zał…" at bounding box center [899, 352] width 408 height 70
click at [778, 378] on textarea "Bez magazynowania exw konf: 0000893460 koszty klisz: 2400zł 4800zł Oferta w zał…" at bounding box center [899, 352] width 408 height 70
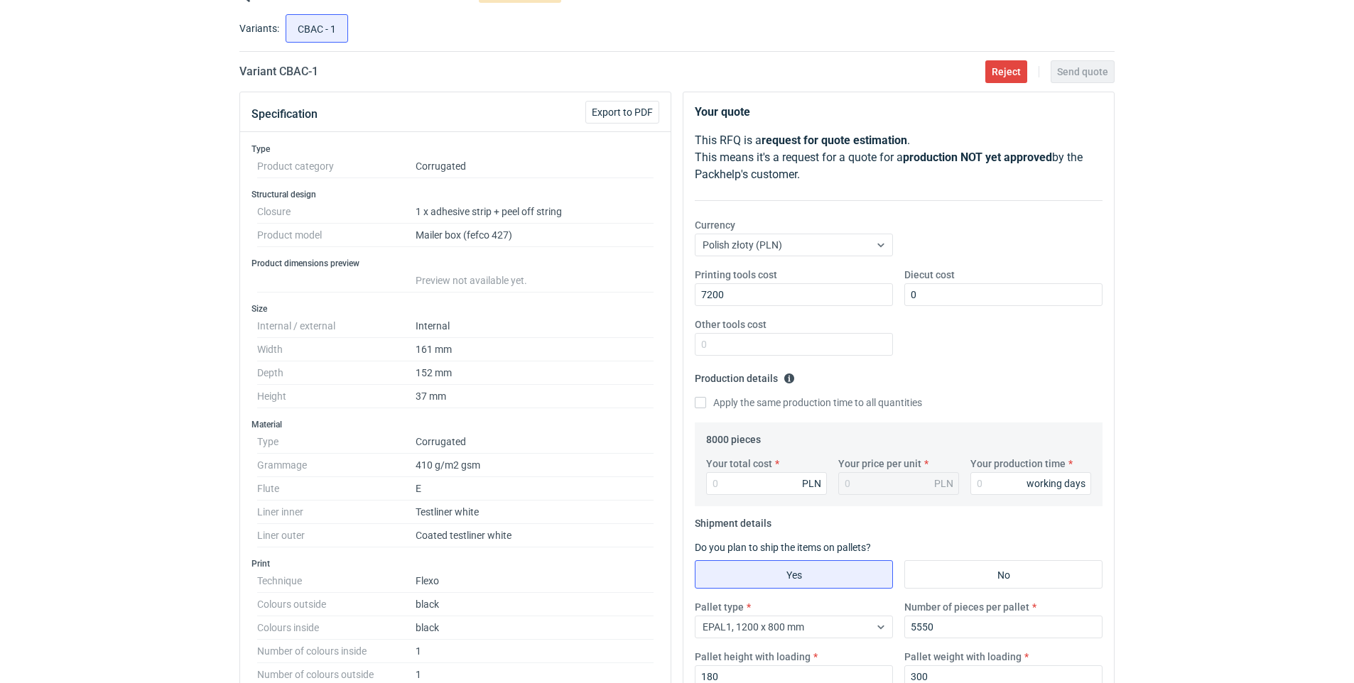
type textarea "Bez magazynowania exw konf: 0000893460 koszty klisz: 2400zł 4800zł Oferta w zał…"
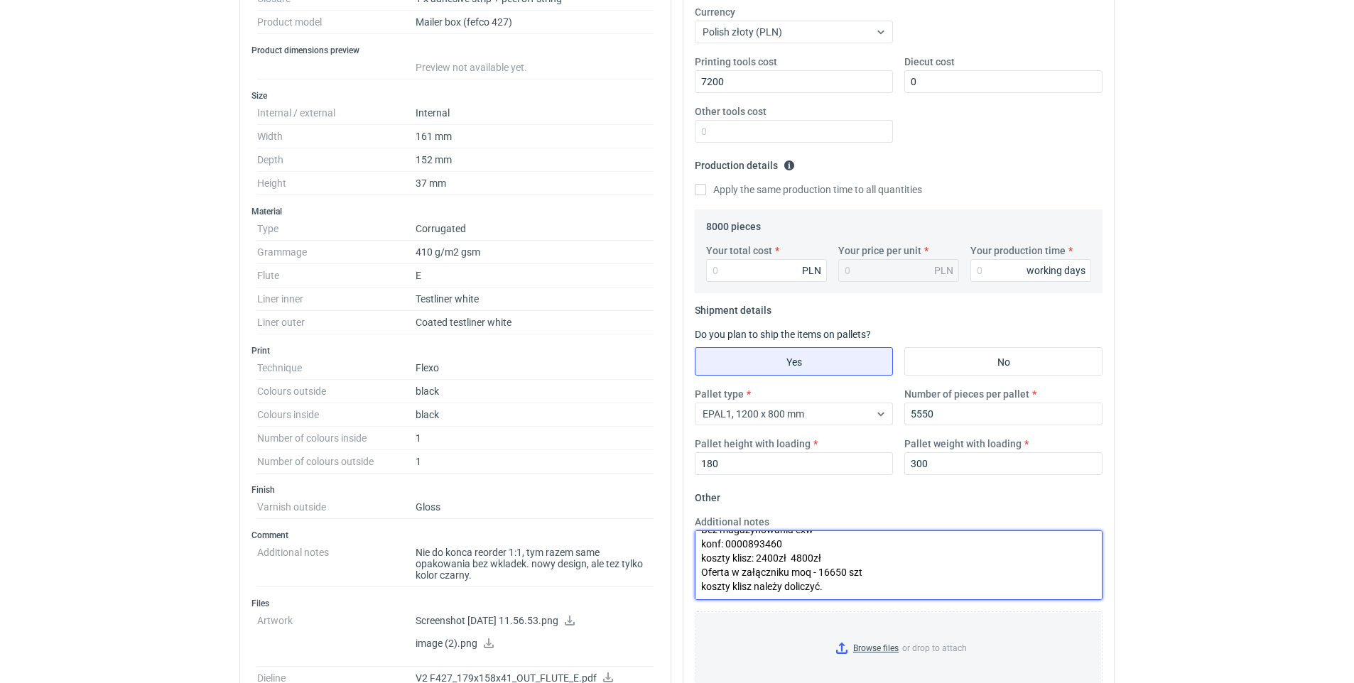
scroll to position [0, 0]
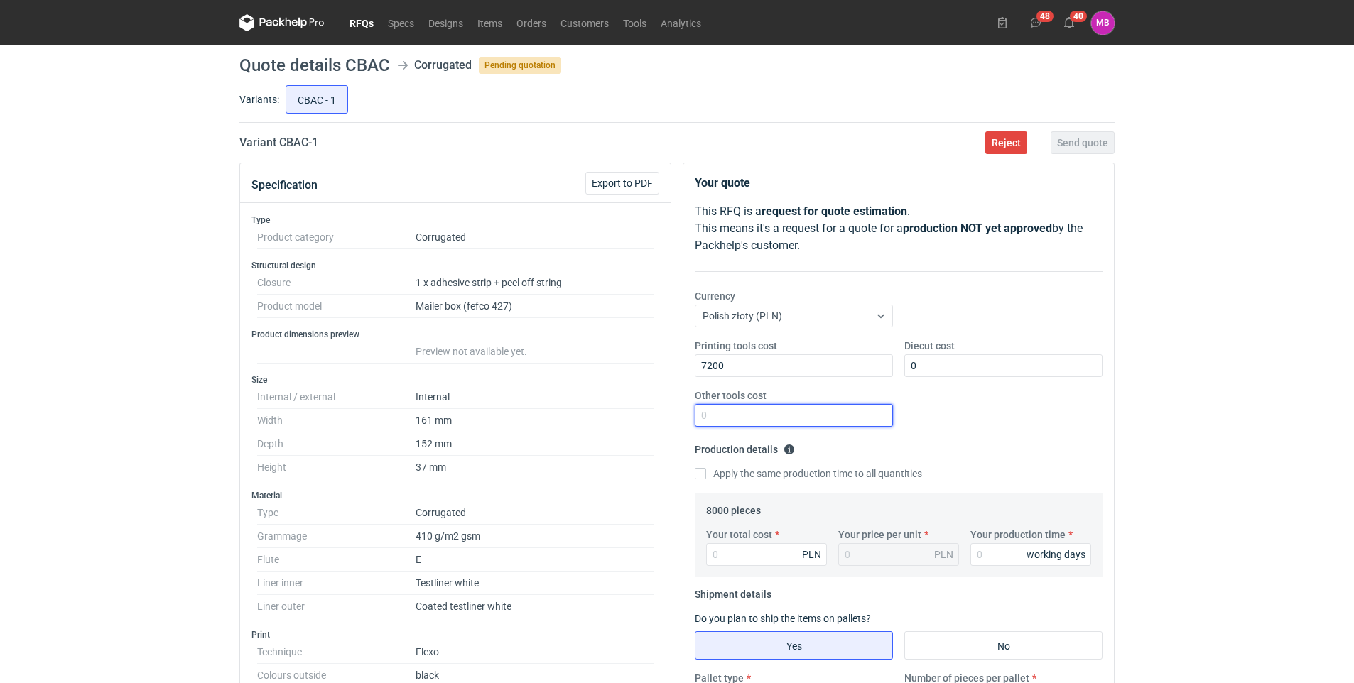
click at [766, 416] on input "Other tools cost" at bounding box center [794, 415] width 198 height 23
click at [949, 360] on input "0" at bounding box center [1003, 365] width 198 height 23
click at [754, 552] on input "Your total cost" at bounding box center [766, 554] width 121 height 23
type input "0"
click at [1014, 552] on input "Your production time" at bounding box center [1030, 554] width 121 height 23
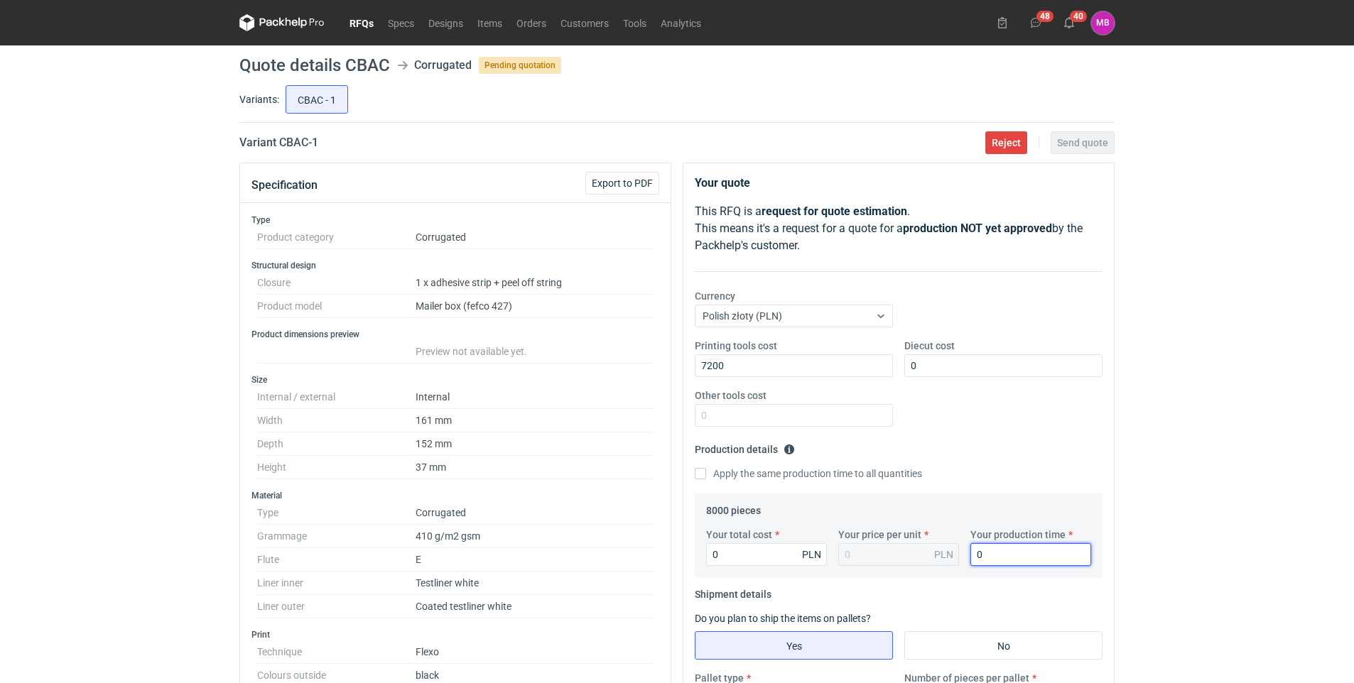
type input "0"
click at [1140, 458] on div "RFQs Specs Designs Items Orders Customers Tools Analytics 48 40 MB [PERSON_NAME…" at bounding box center [677, 341] width 1354 height 683
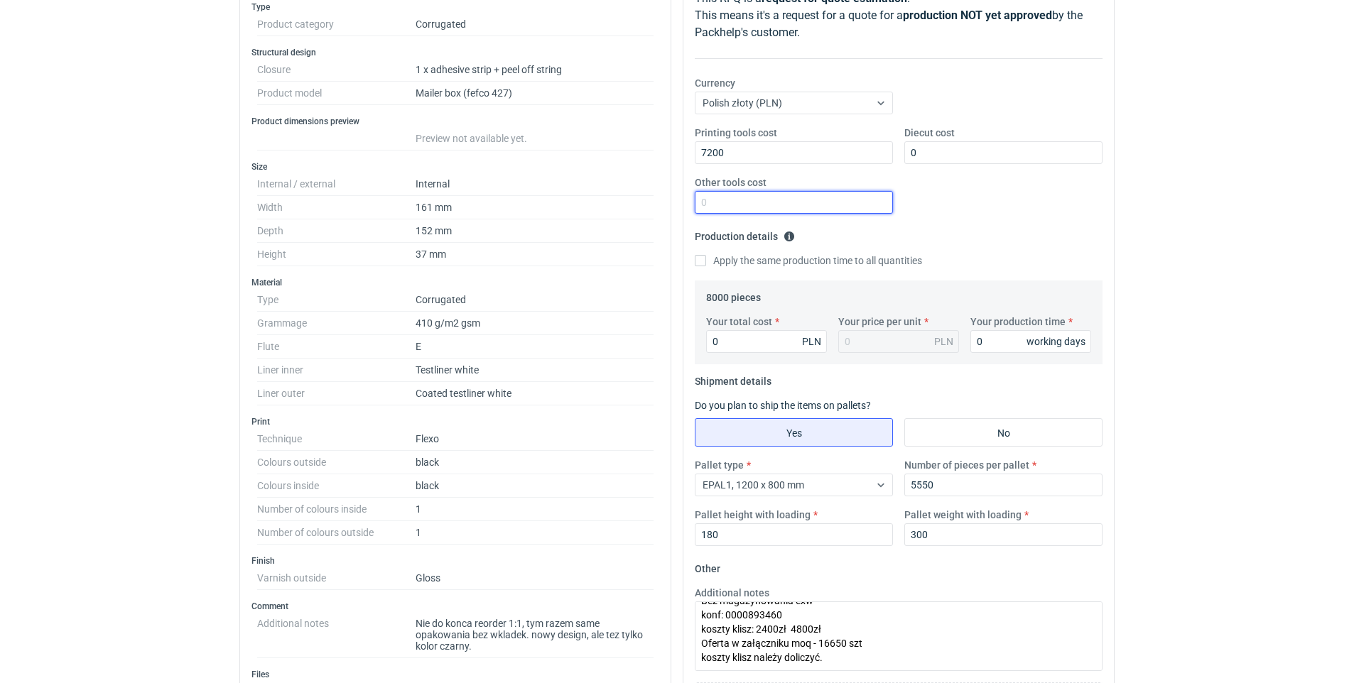
click at [732, 206] on input "Other tools cost" at bounding box center [794, 202] width 198 height 23
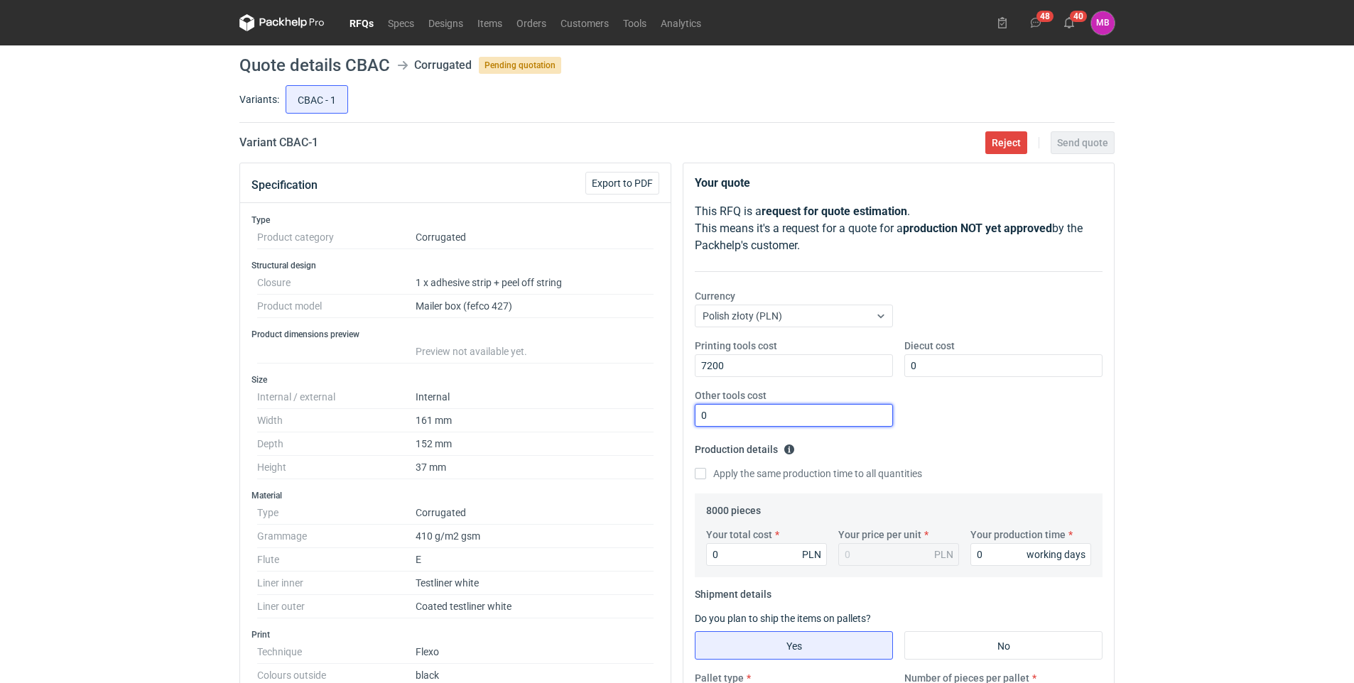
type input "0"
click at [747, 554] on input "0" at bounding box center [766, 554] width 121 height 23
type input "12000"
type input "1.5"
type input "12000"
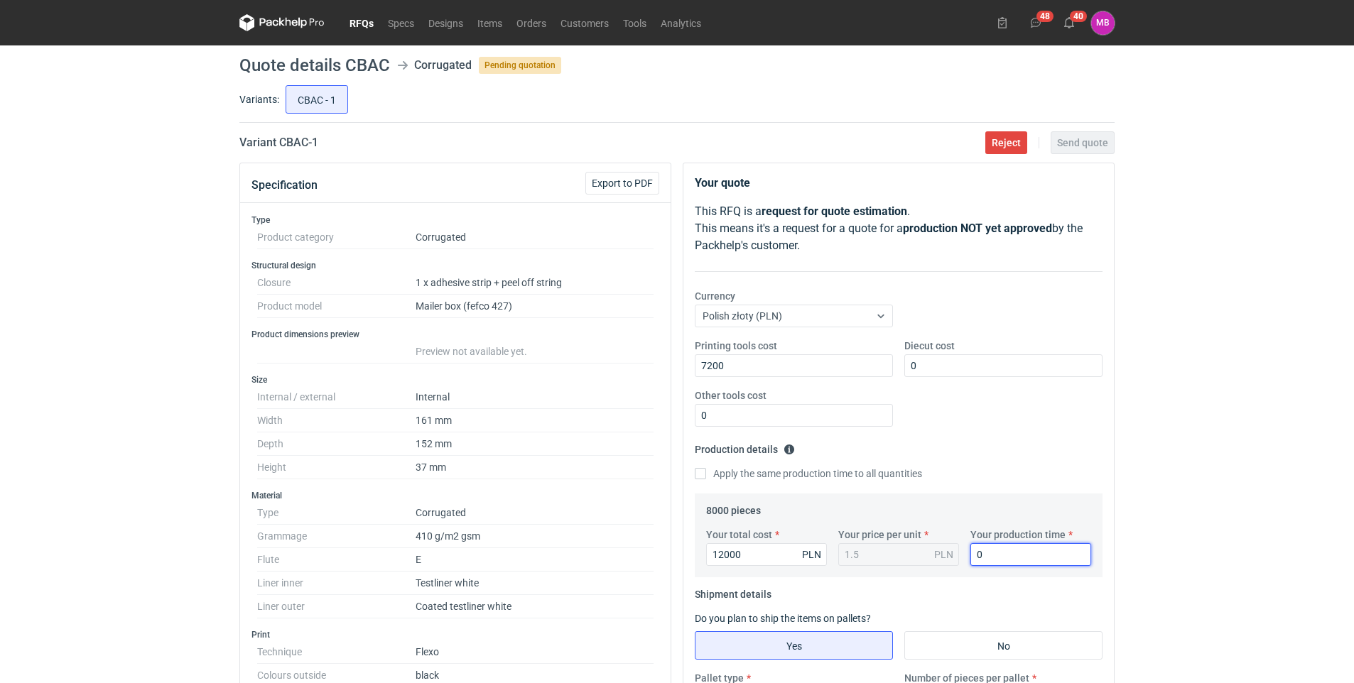
drag, startPoint x: 995, startPoint y: 550, endPoint x: 954, endPoint y: 552, distance: 41.2
click at [954, 551] on div "Your total cost 12000 PLN Your price per unit 1.5 PLN Your production time 0 wo…" at bounding box center [898, 553] width 396 height 50
type input "21"
click at [753, 548] on input "12000" at bounding box center [766, 554] width 121 height 23
type input "1"
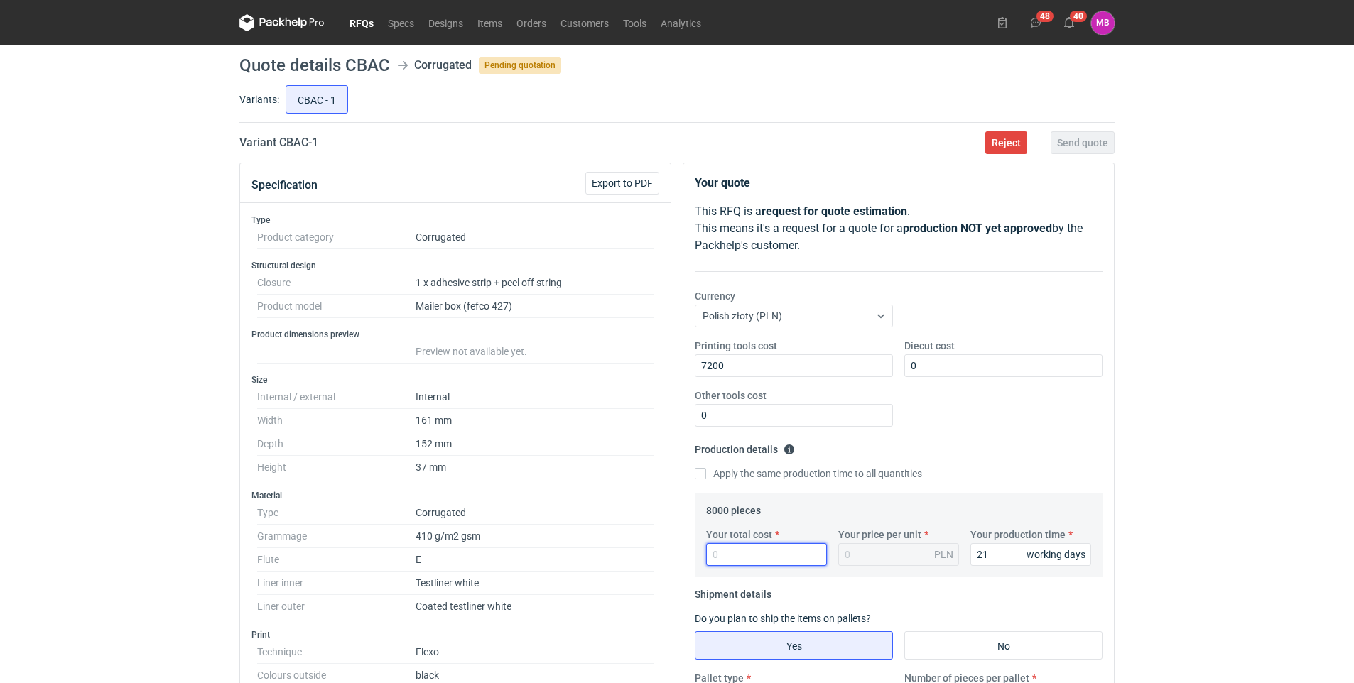
type input "0"
type input "111"
type input "0.01"
type input "1"
drag, startPoint x: 763, startPoint y: 511, endPoint x: 746, endPoint y: 510, distance: 17.8
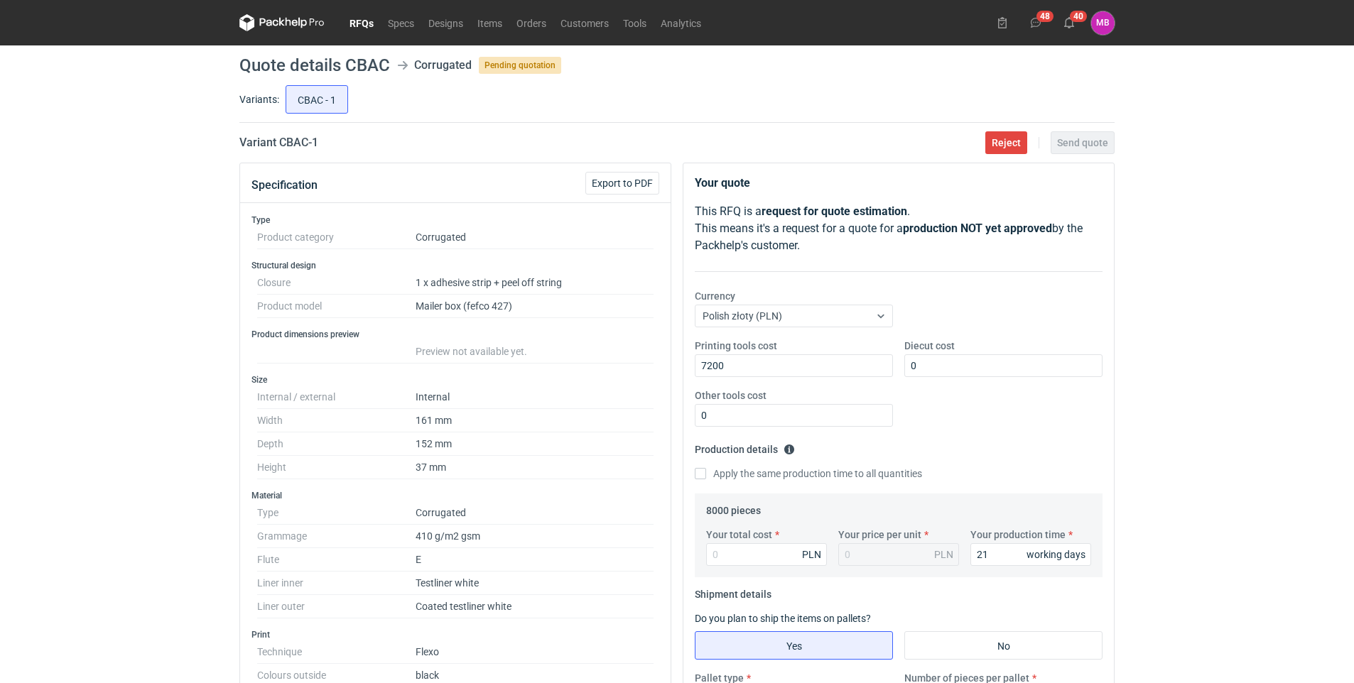
click at [758, 511] on fieldset "8000 pieces Your total cost PLN Your price per unit PLN Your production time 21…" at bounding box center [898, 538] width 385 height 78
click at [743, 510] on legend "8000 pieces" at bounding box center [733, 507] width 55 height 17
click at [742, 510] on legend "8000 pieces" at bounding box center [733, 507] width 55 height 17
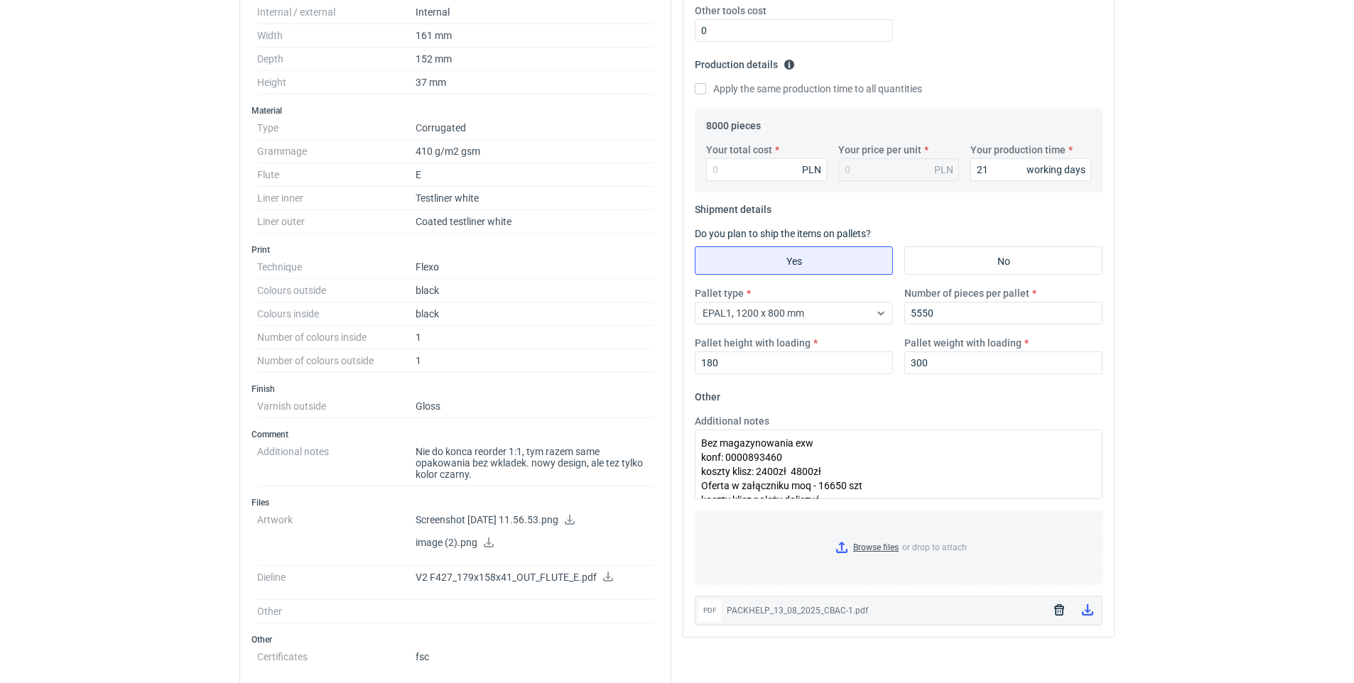
scroll to position [172, 0]
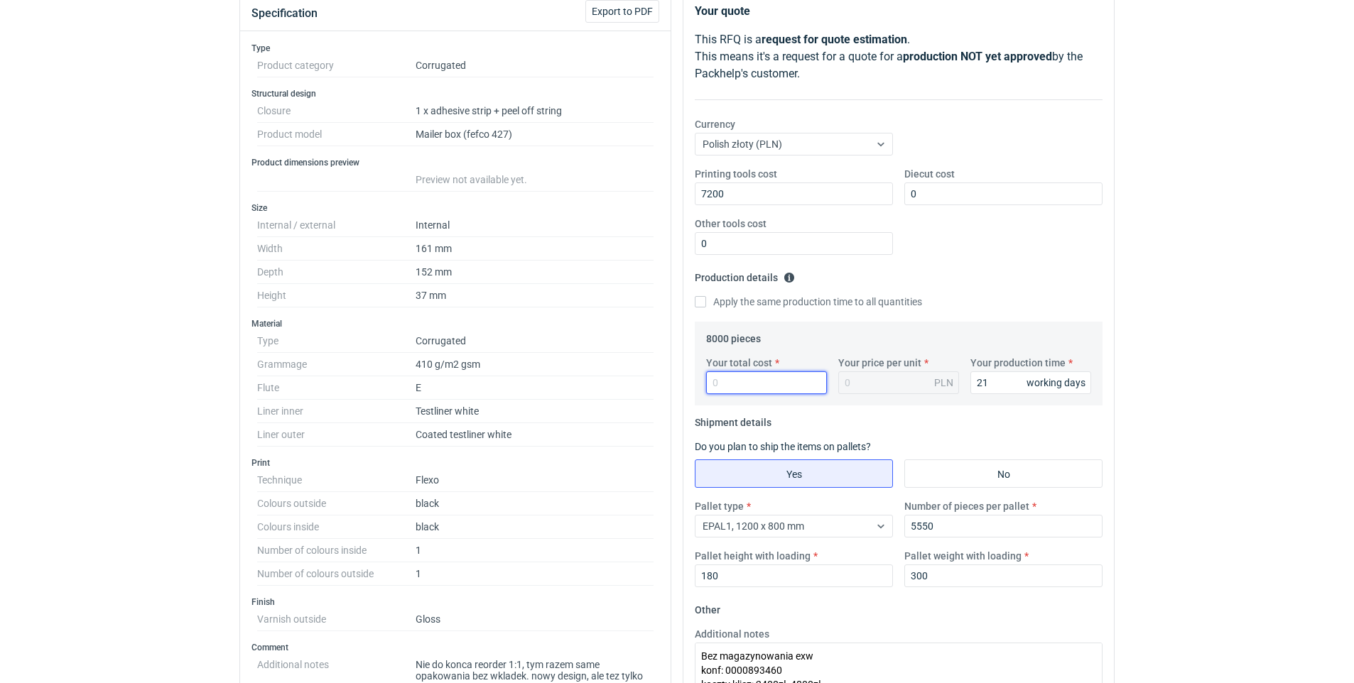
click at [747, 384] on input "Your total cost" at bounding box center [766, 382] width 121 height 23
type input "1111"
type input "0.14"
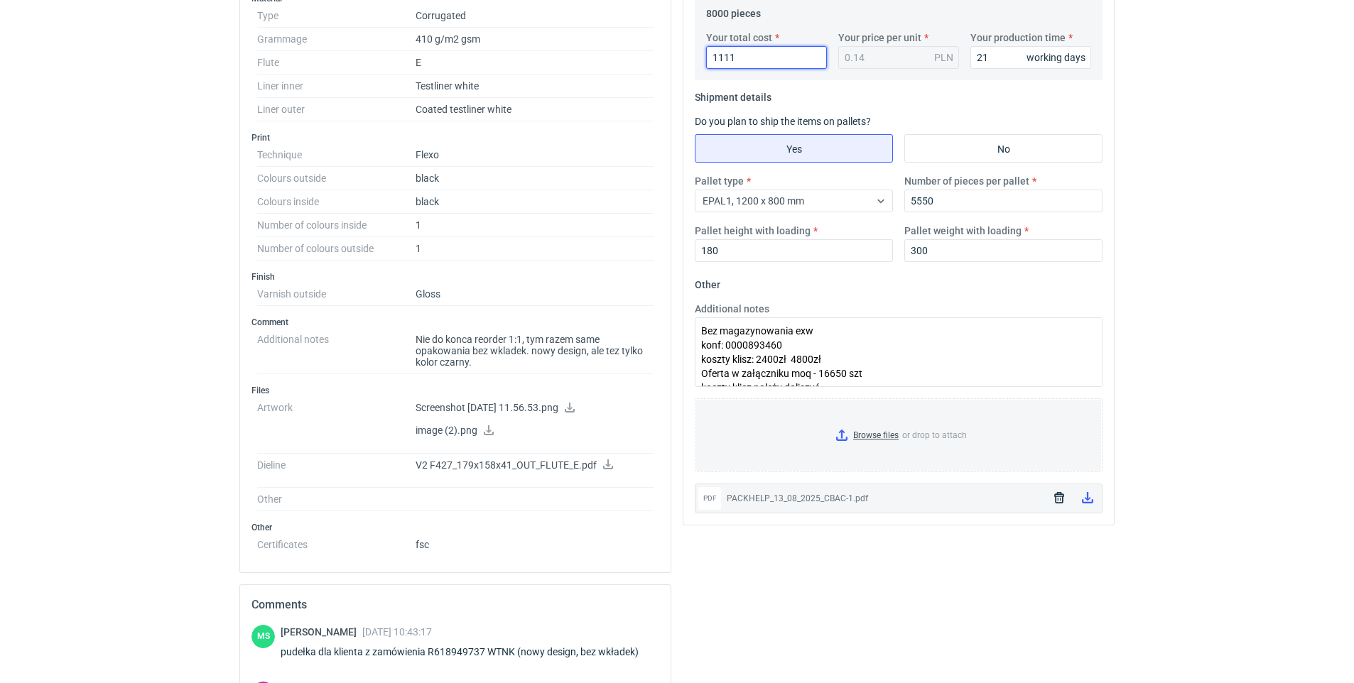
scroll to position [71, 0]
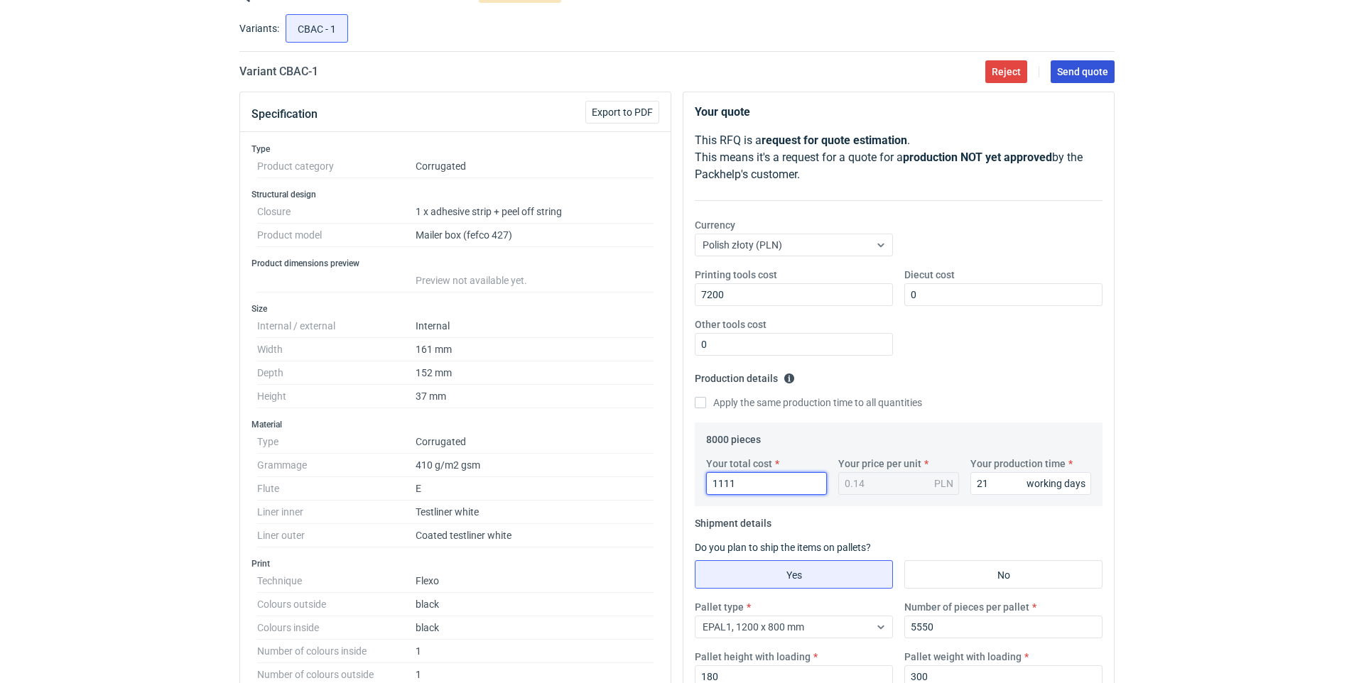
type input "1111"
click at [1101, 68] on span "Send quote" at bounding box center [1082, 72] width 51 height 10
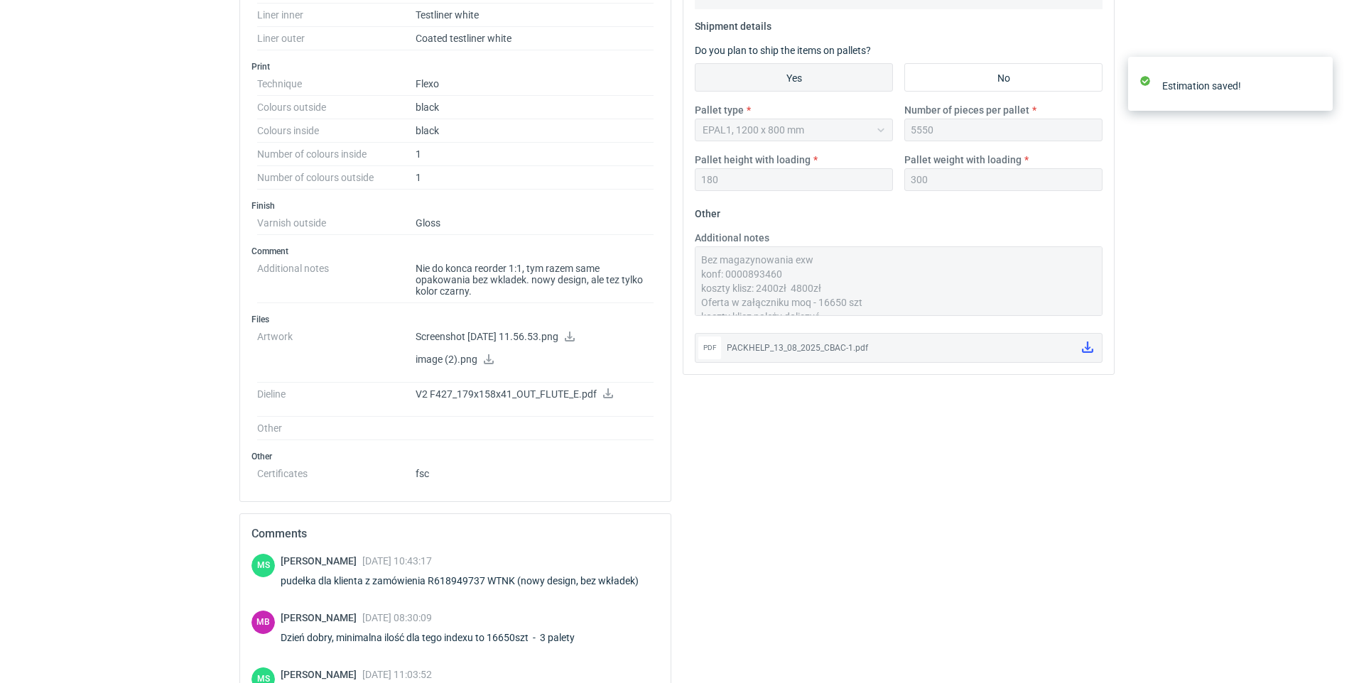
scroll to position [740, 0]
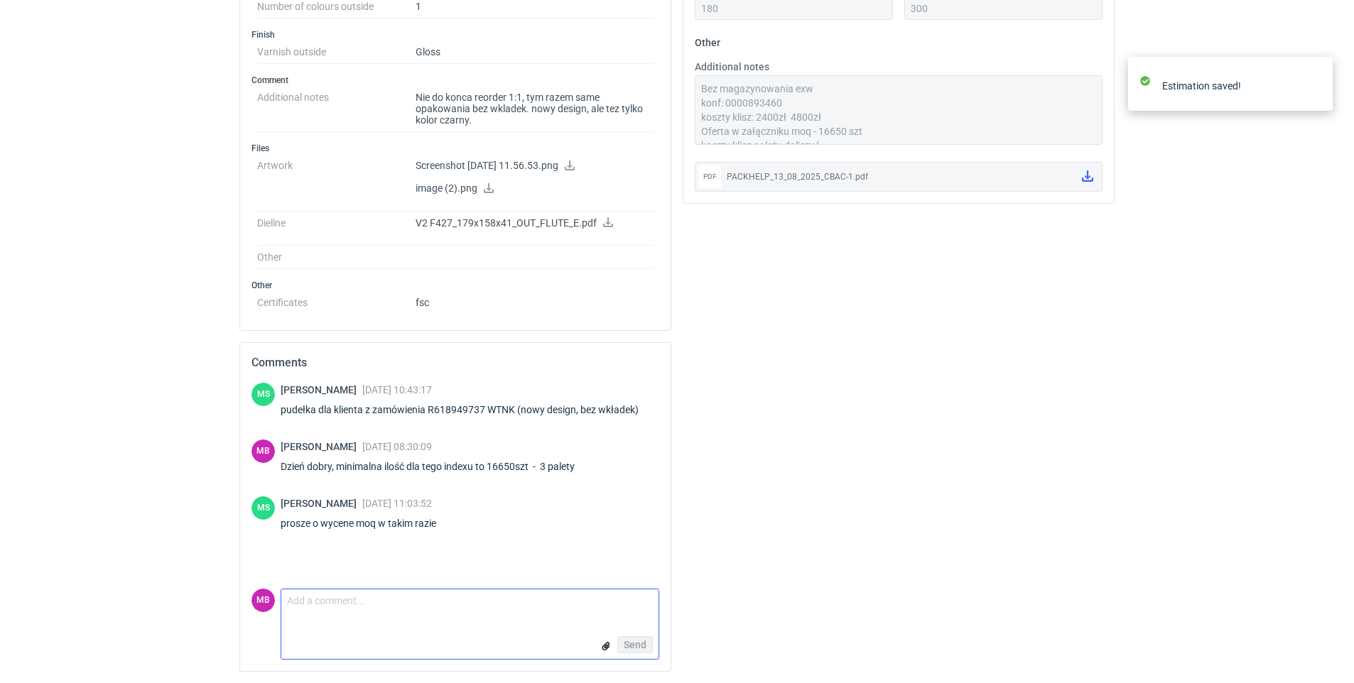
click at [366, 594] on textarea "Comment message" at bounding box center [469, 604] width 377 height 30
type textarea "o"
drag, startPoint x: 393, startPoint y: 604, endPoint x: 290, endPoint y: 607, distance: 103.7
click at [290, 607] on textarea "OFERTA w załączniku" at bounding box center [469, 604] width 377 height 30
type textarea "O"
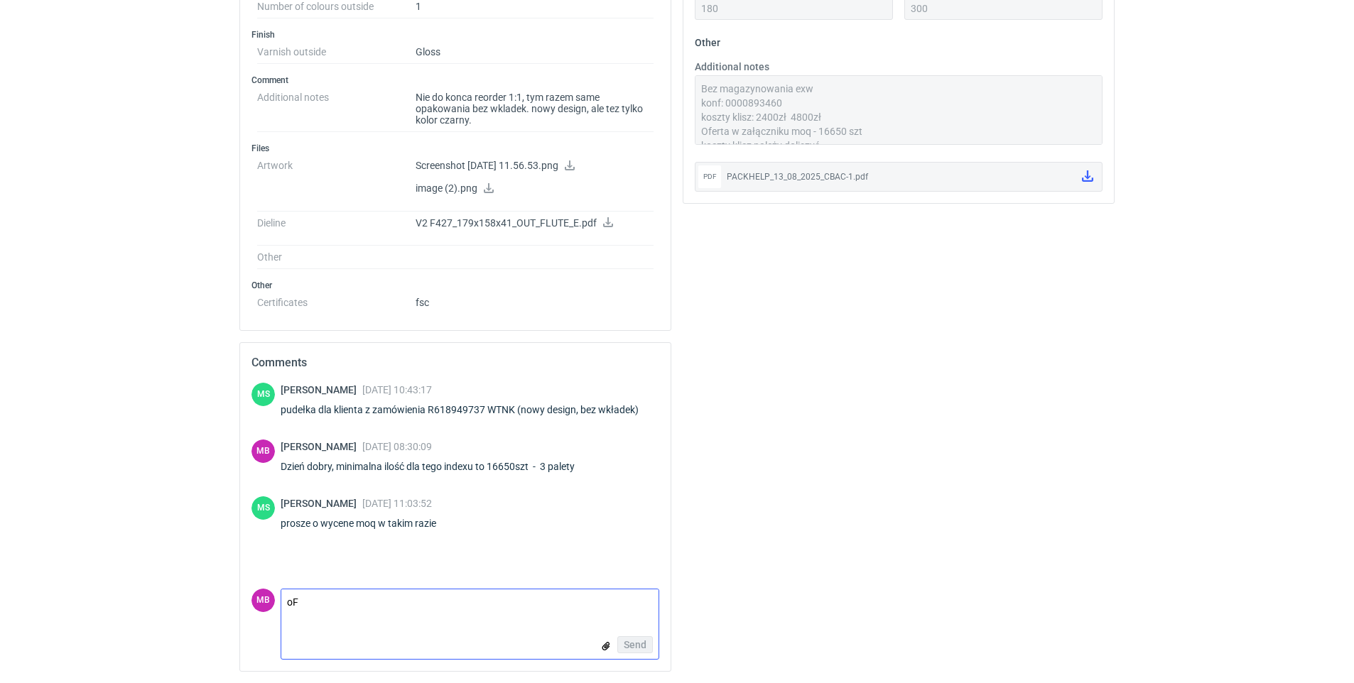
type textarea "o"
type textarea "OFERTA W ZAŁĄCZNIKU"
click at [626, 643] on span "Send" at bounding box center [635, 645] width 23 height 10
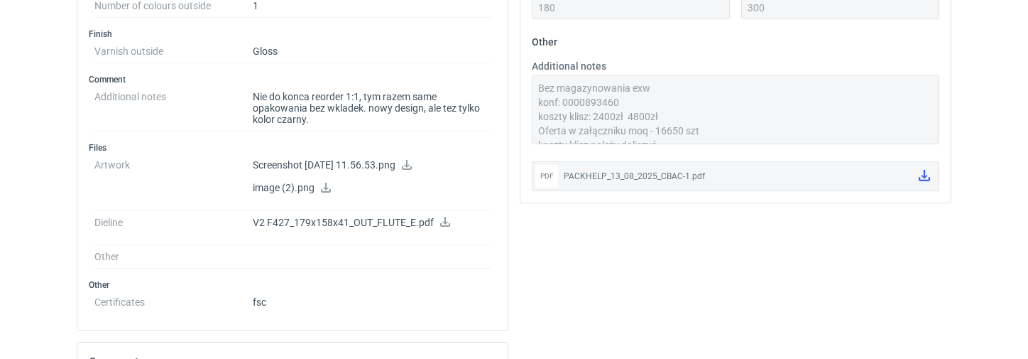
click at [603, 177] on div "PACKHELP_13_08_2025_CBAC-1.pdf" at bounding box center [736, 176] width 344 height 14
click at [919, 175] on icon at bounding box center [924, 175] width 11 height 11
